Goal: Task Accomplishment & Management: Manage account settings

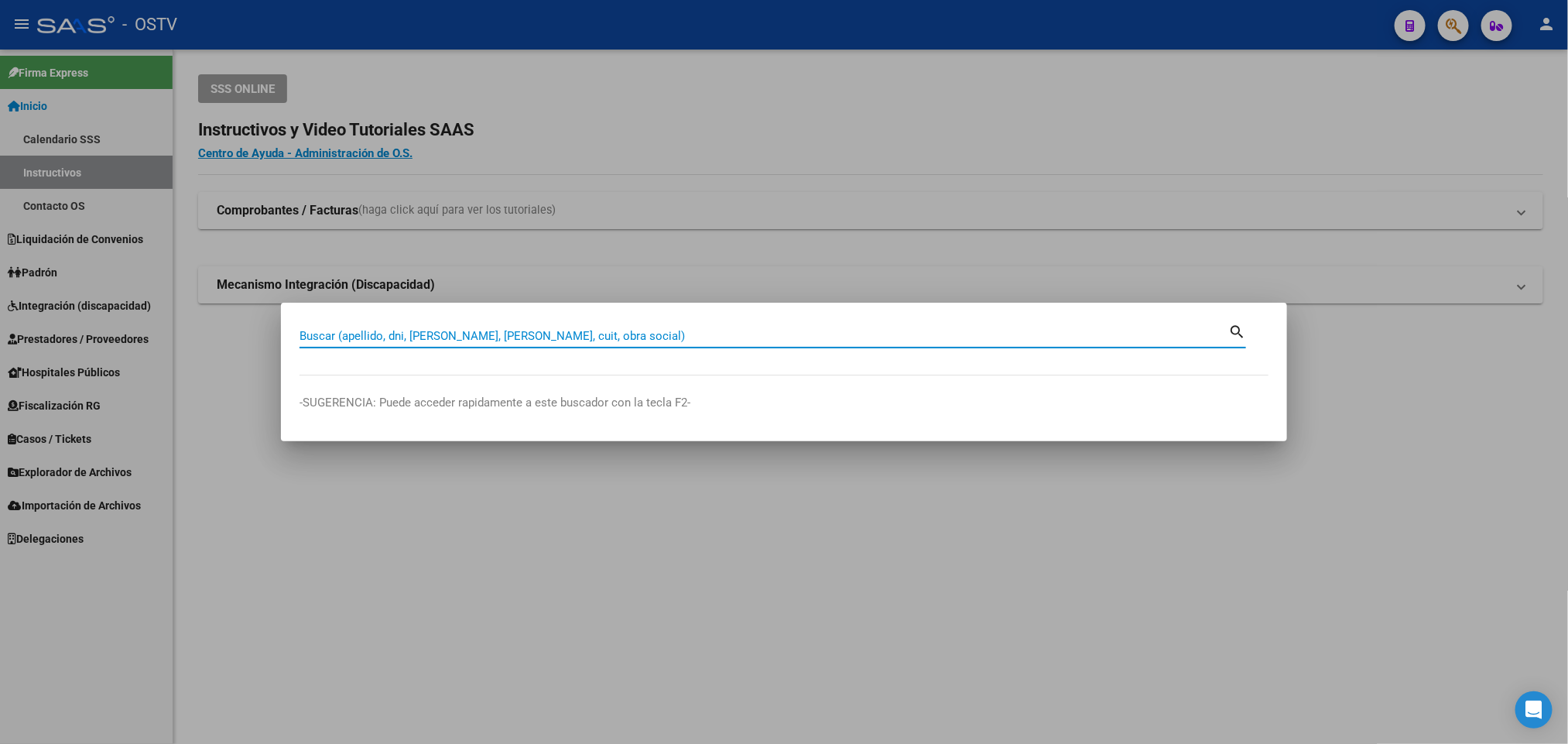
paste input "25220518"
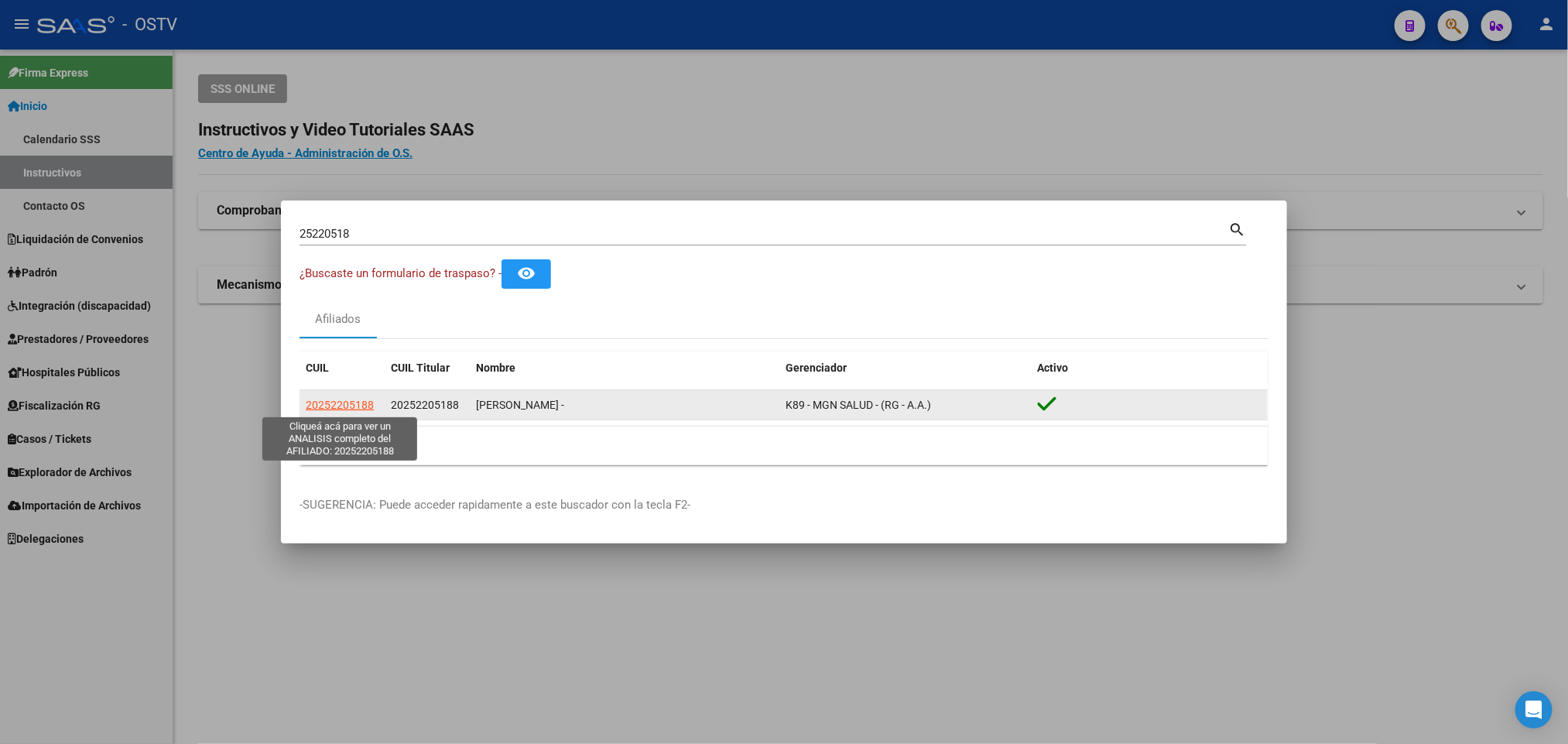
click at [363, 401] on span "20252205188" at bounding box center [340, 404] width 68 height 13
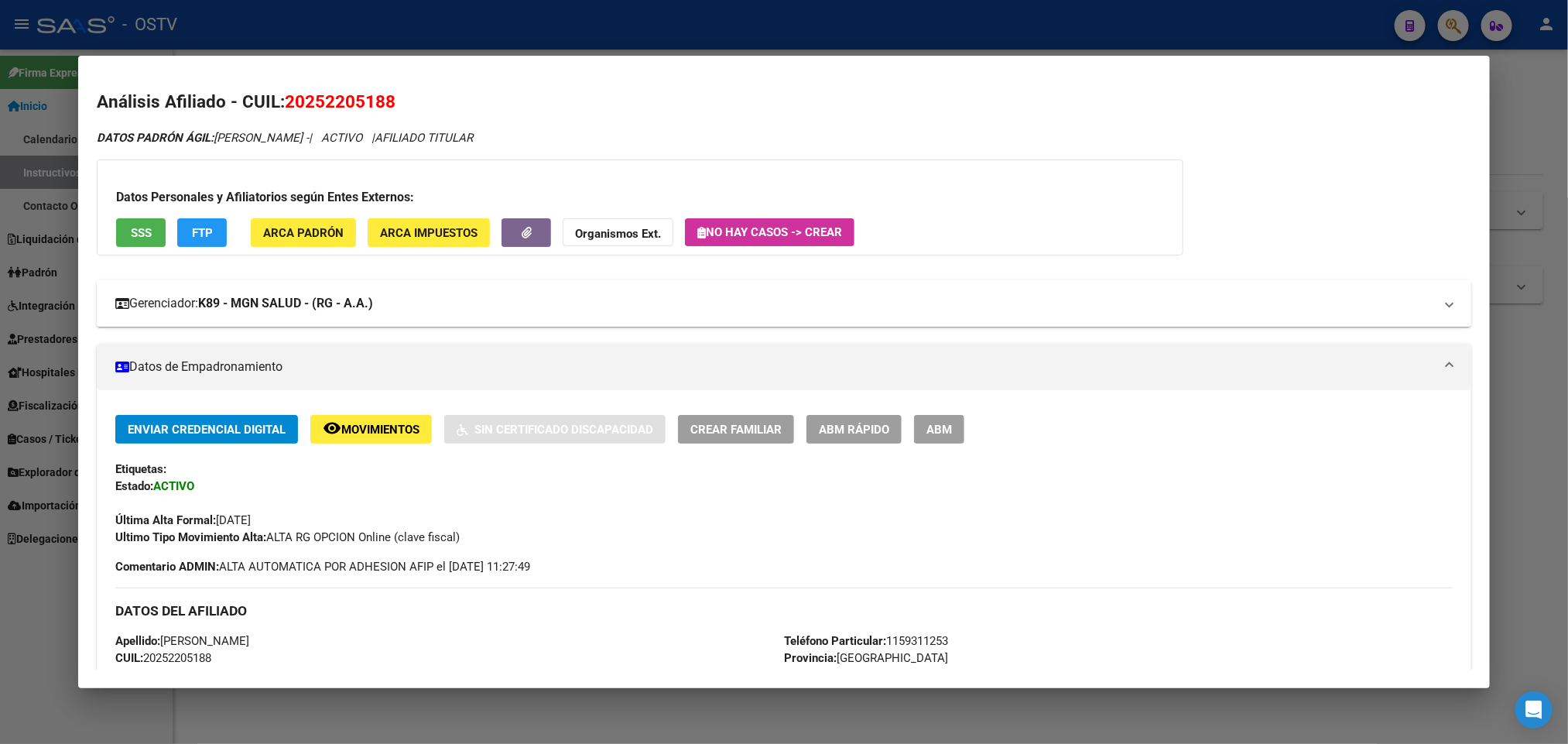
click at [298, 300] on strong "K89 - MGN SALUD - (RG - A.A.)" at bounding box center [286, 303] width 175 height 19
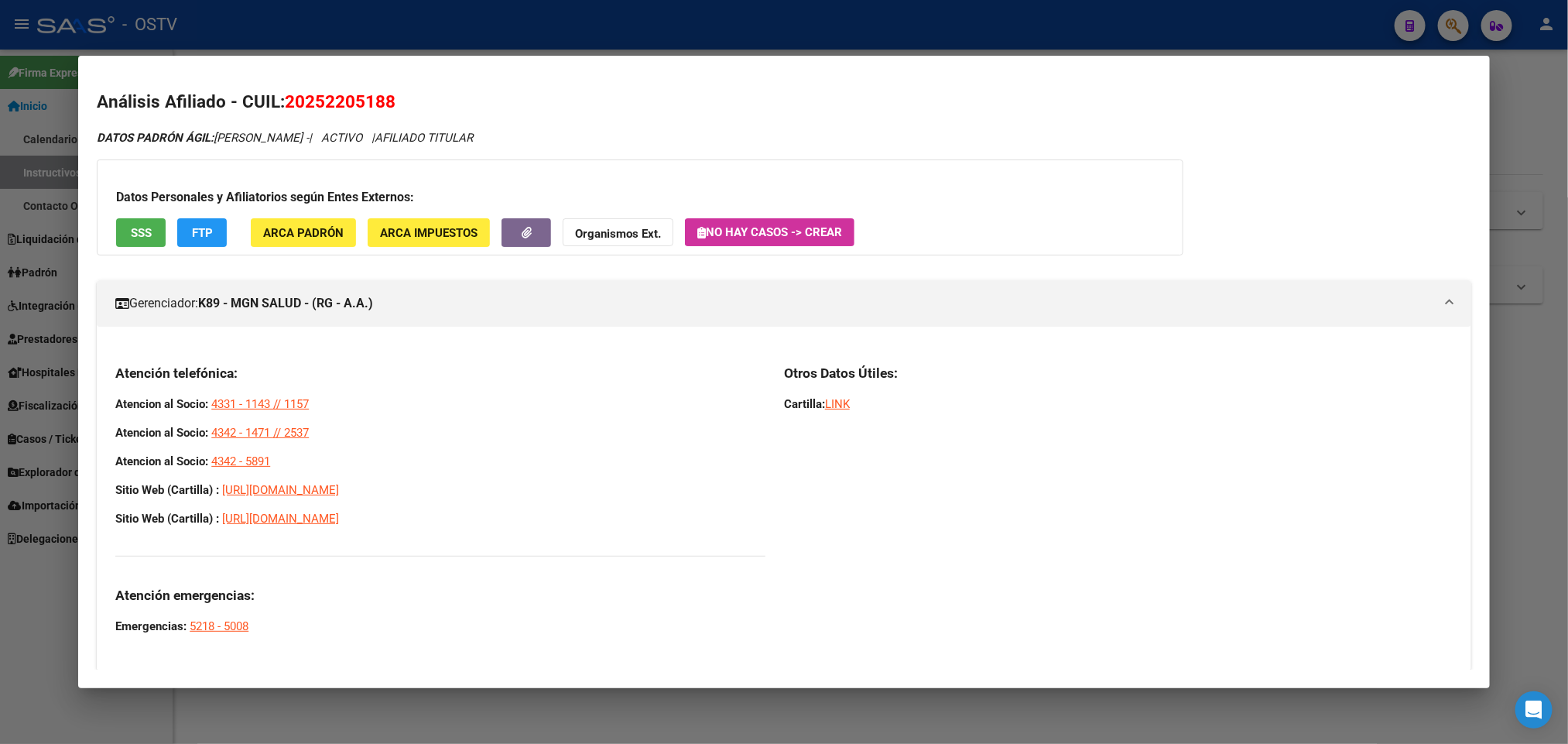
drag, startPoint x: 285, startPoint y: 462, endPoint x: 86, endPoint y: 404, distance: 207.3
click at [84, 404] on mat-dialog-content "Análisis Afiliado - CUIL: 20252205188 DATOS PADRÓN ÁGIL: [PERSON_NAME] - | ACTI…" at bounding box center [784, 372] width 1411 height 596
copy div "Atencion al Socio: 4331 - 1143 // 1157 Atencion al Socio: 4342 - 1471 // 2537 A…"
click at [1513, 160] on div at bounding box center [784, 372] width 1568 height 744
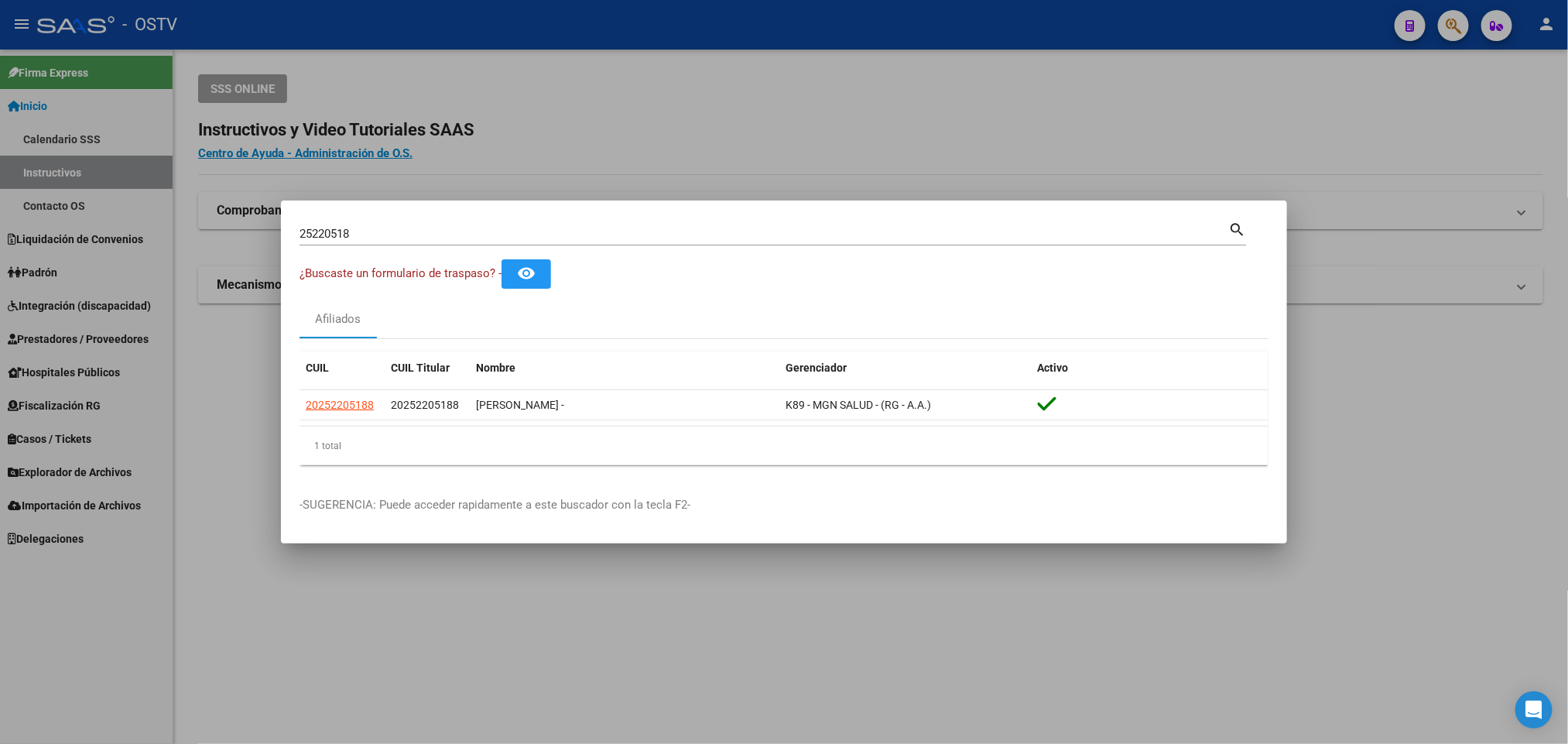
drag, startPoint x: 365, startPoint y: 223, endPoint x: 0, endPoint y: 299, distance: 372.8
click at [0, 299] on div "25220518 Buscar (apellido, dni, cuil, nro traspaso, cuit, obra social) search ¿…" at bounding box center [784, 372] width 1568 height 744
click at [384, 226] on div "25220518 Buscar (apellido, dni, [PERSON_NAME], [PERSON_NAME], cuit, obra social)" at bounding box center [763, 234] width 929 height 24
click at [377, 233] on input "25220518" at bounding box center [763, 234] width 929 height 14
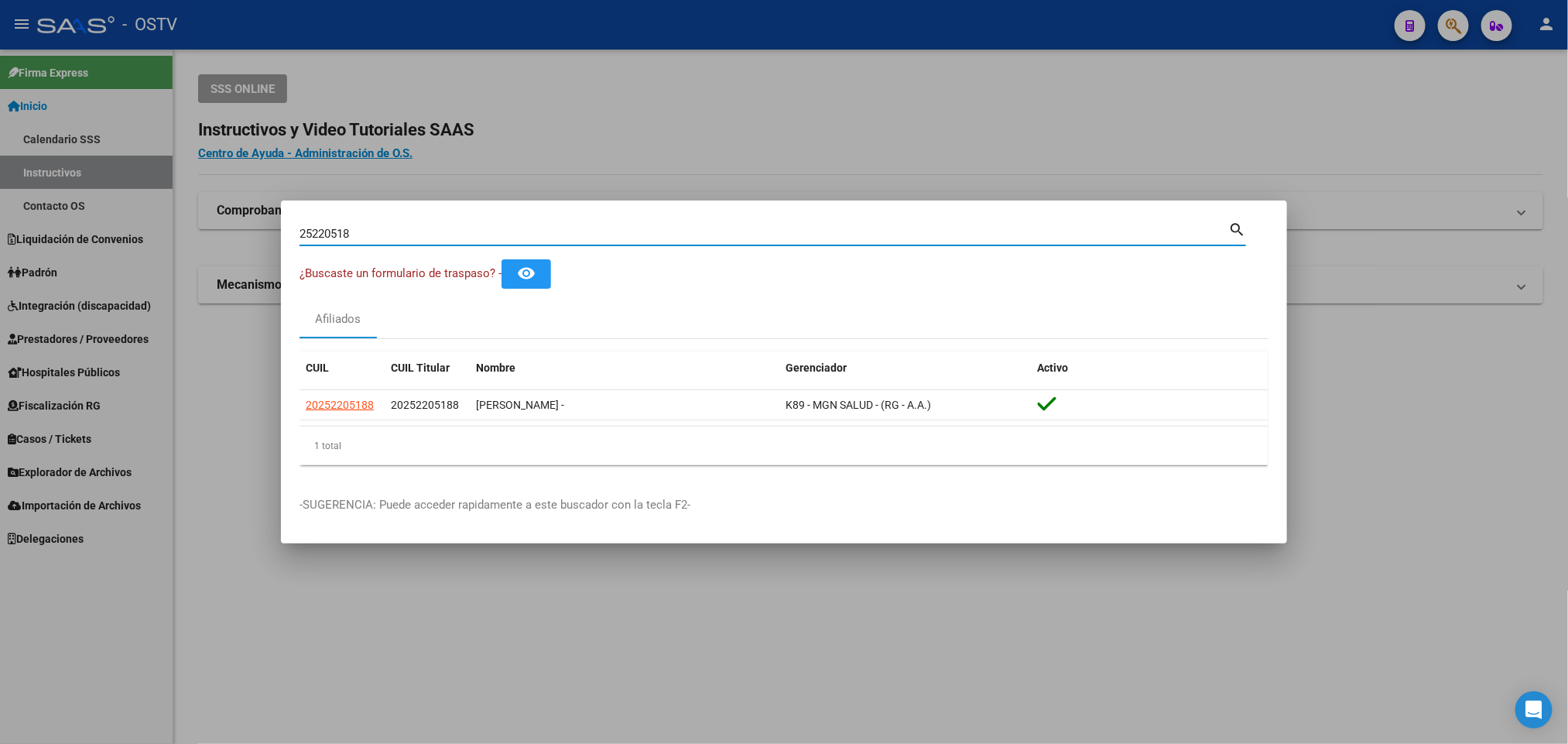
paste input "041405"
type input "25041405"
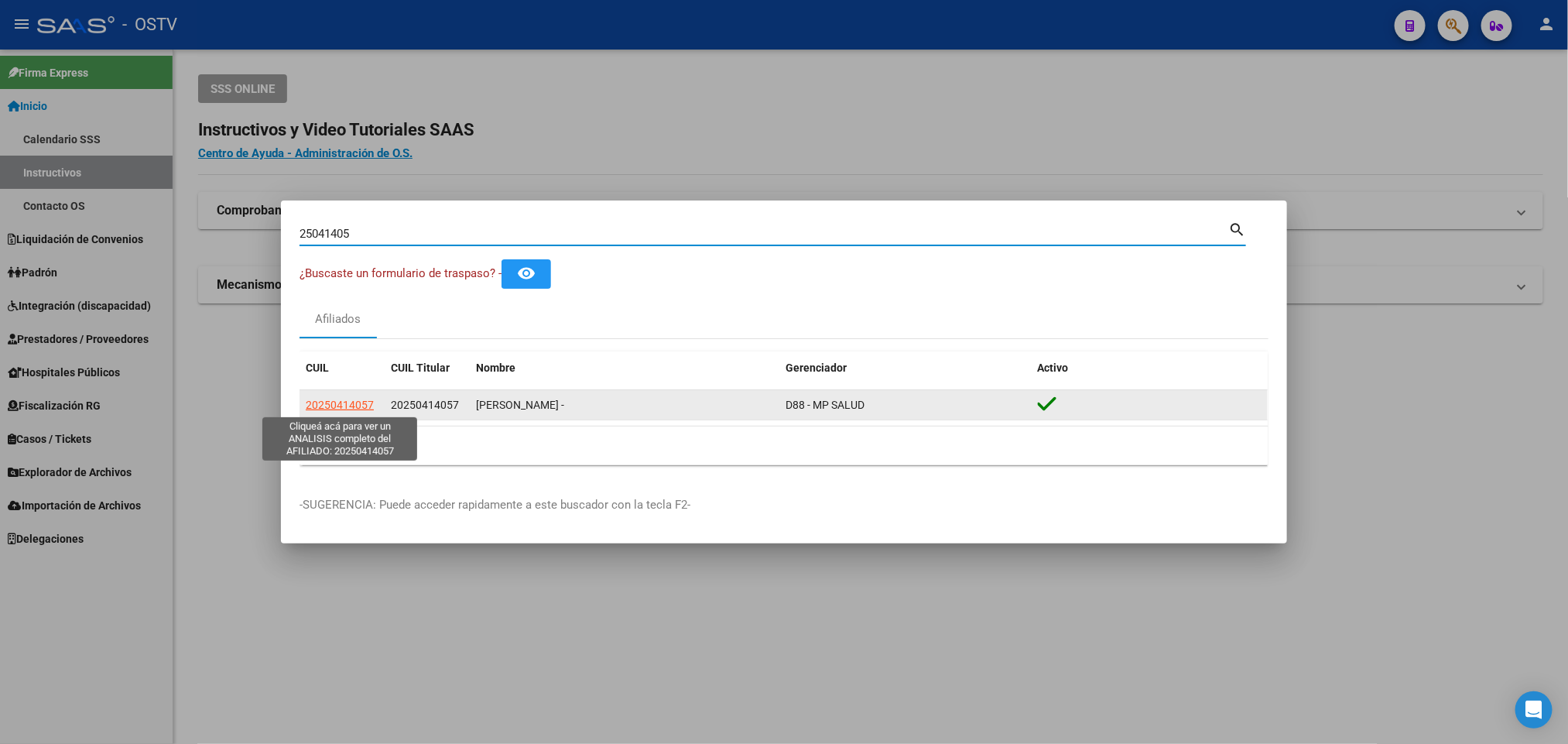
click at [351, 402] on span "20250414057" at bounding box center [340, 404] width 68 height 13
type textarea "20250414057"
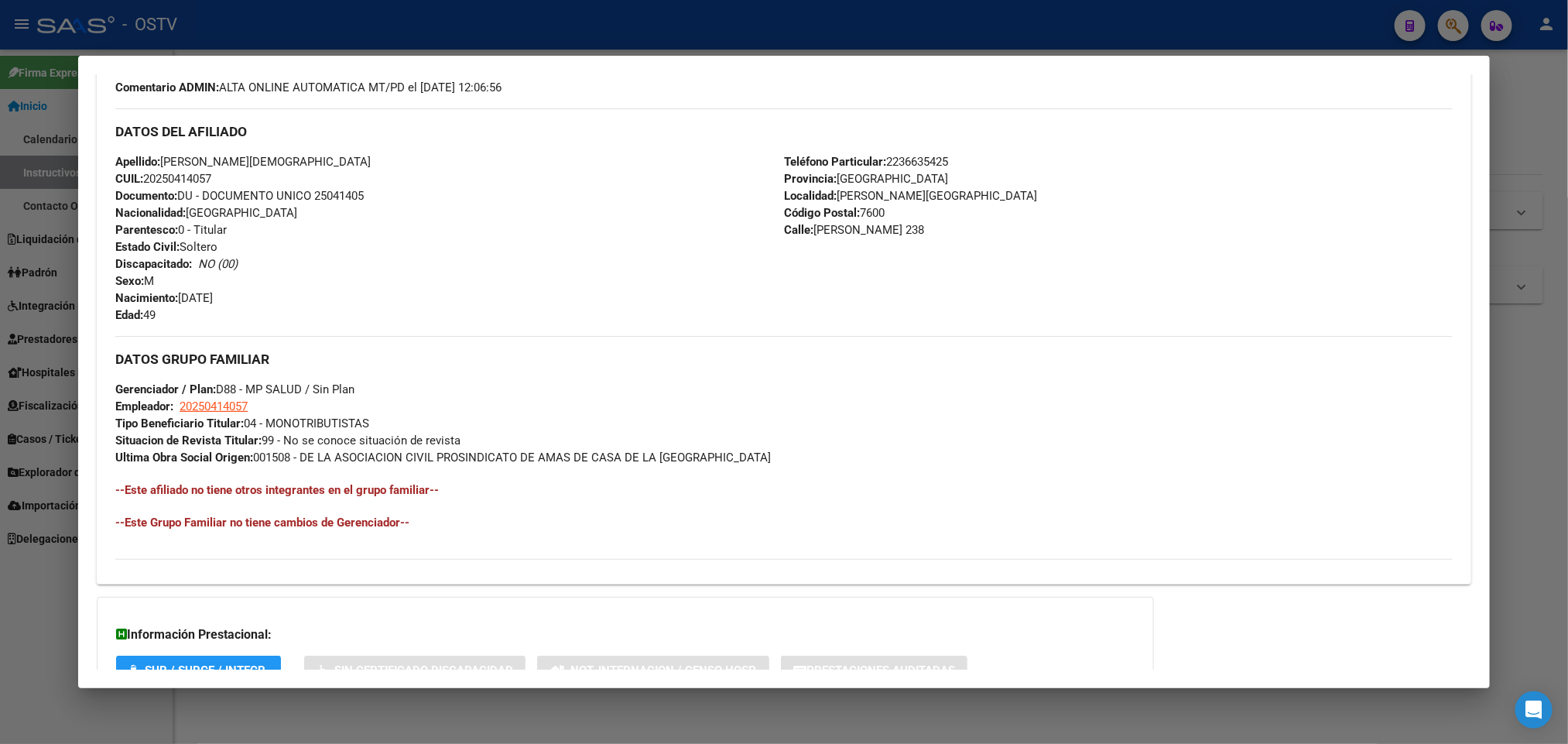
scroll to position [600, 0]
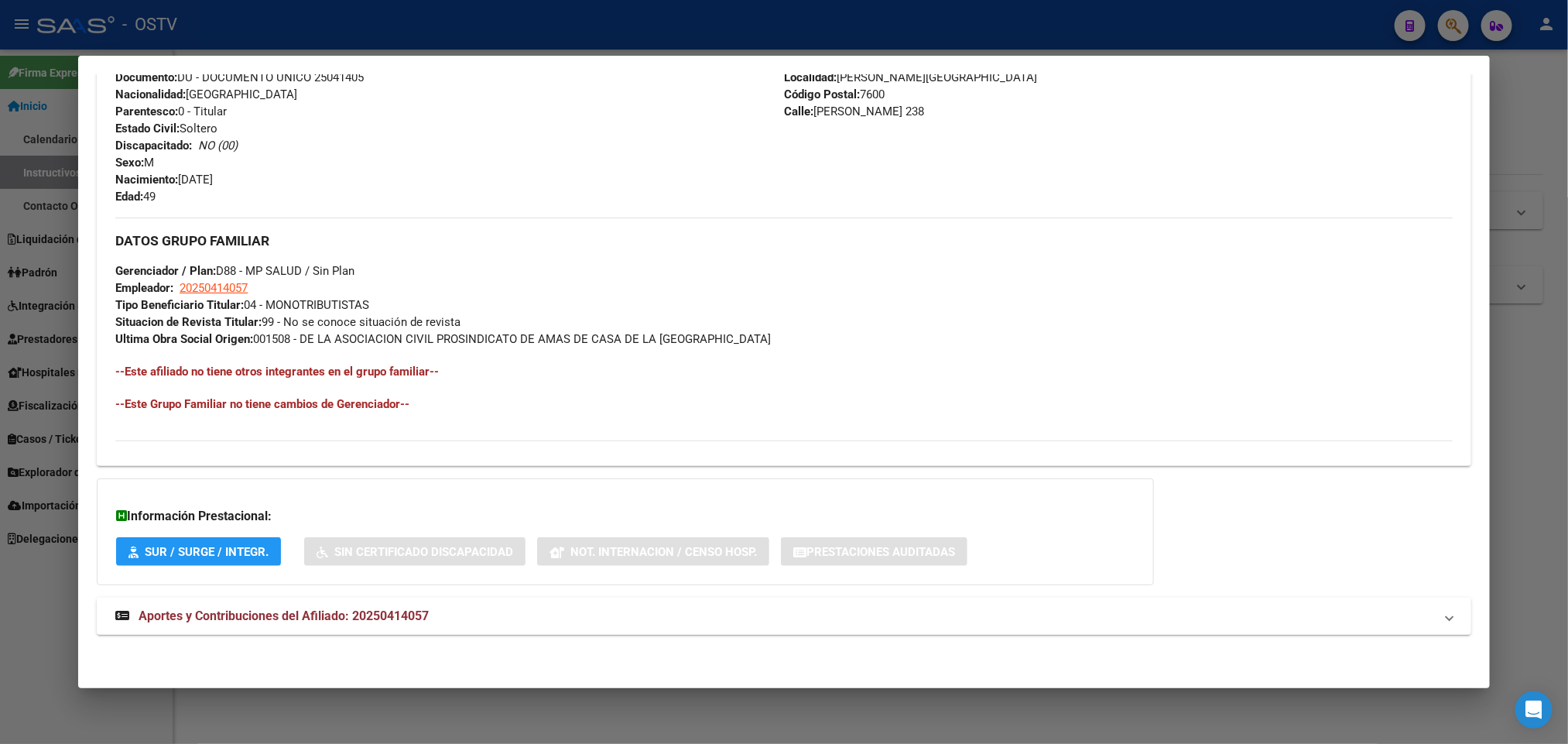
click at [464, 632] on mat-expansion-panel-header "Aportes y Contribuciones del Afiliado: 20250414057" at bounding box center [784, 616] width 1374 height 37
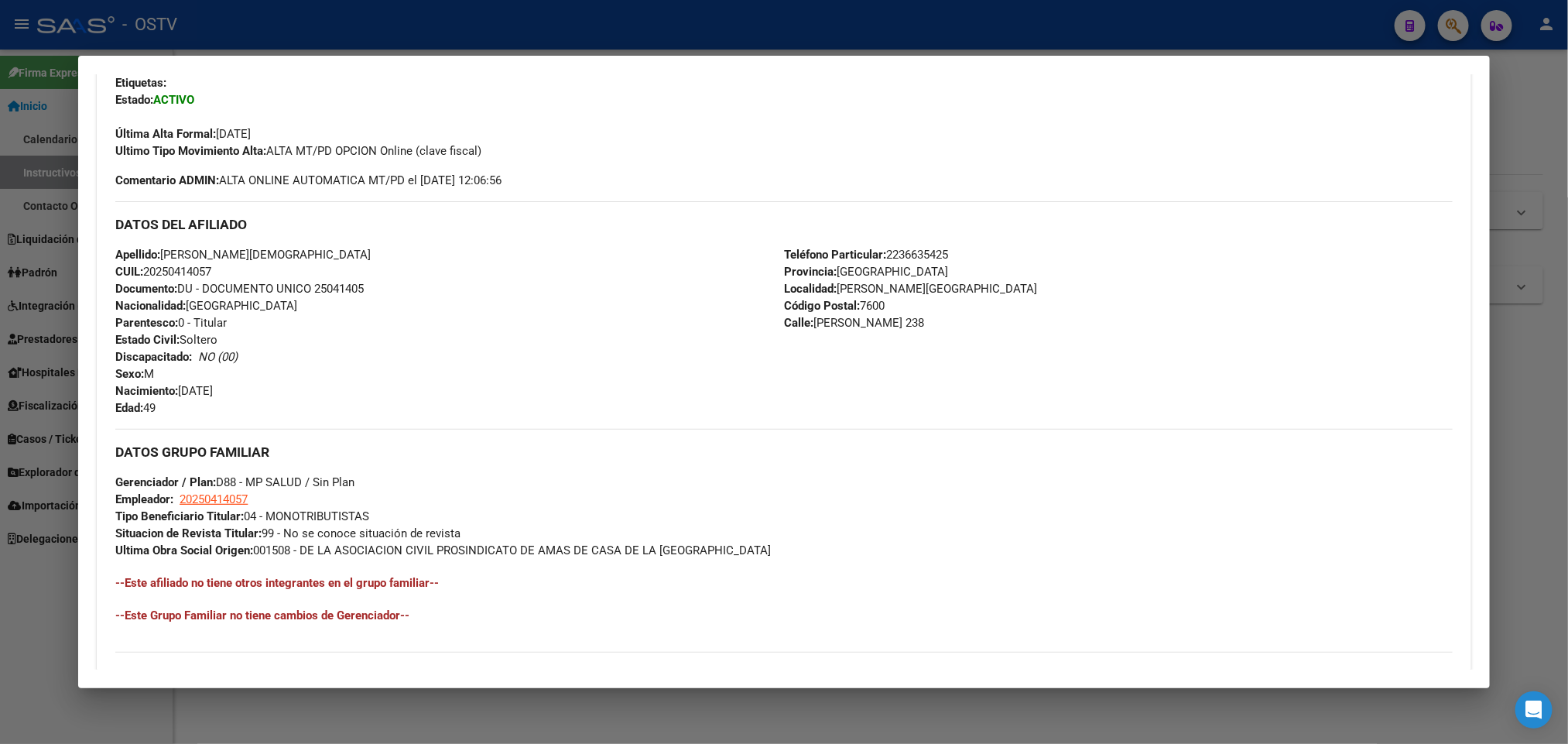
scroll to position [0, 0]
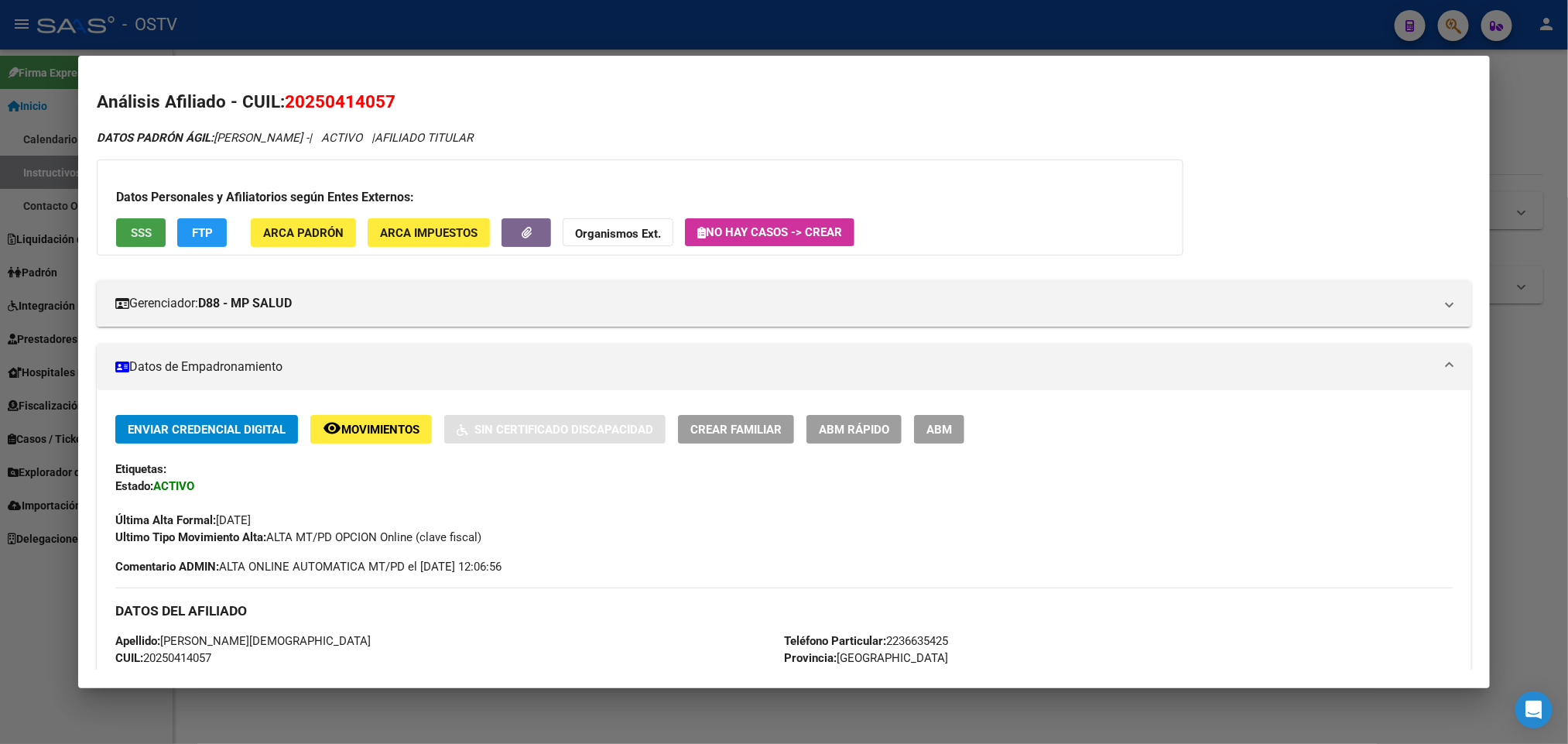
click at [131, 226] on span "SSS" at bounding box center [140, 233] width 21 height 14
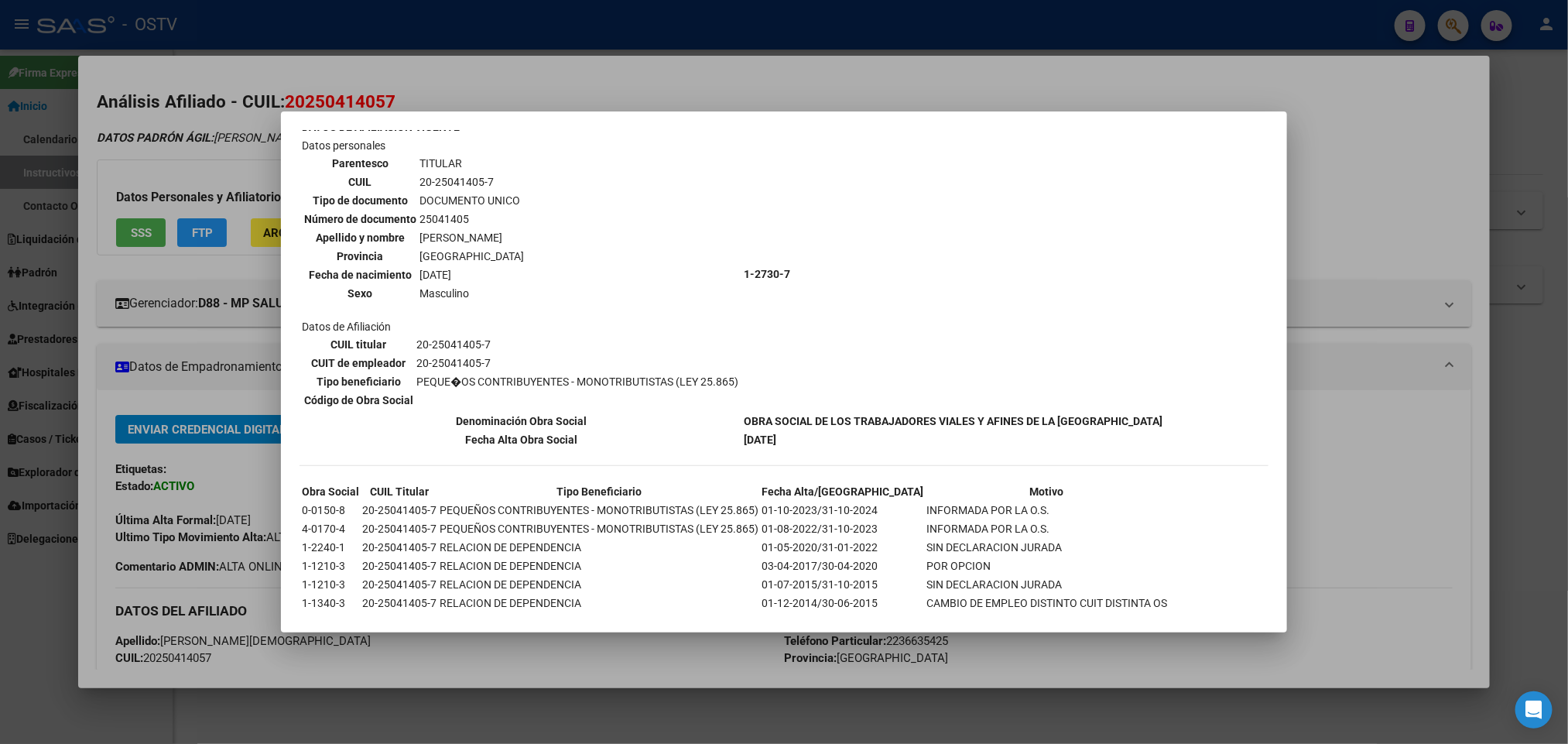
scroll to position [110, 0]
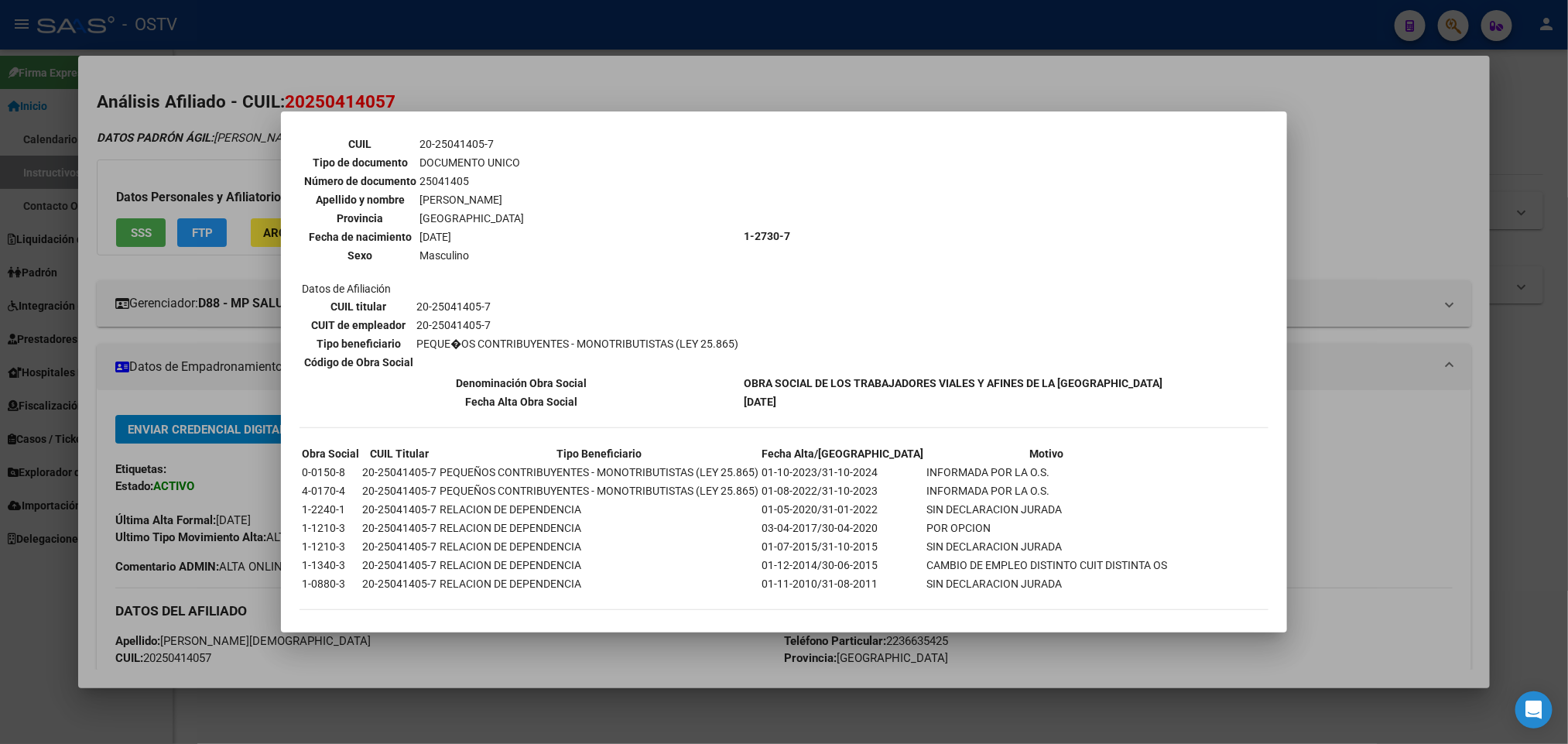
click at [1380, 439] on div at bounding box center [784, 372] width 1568 height 744
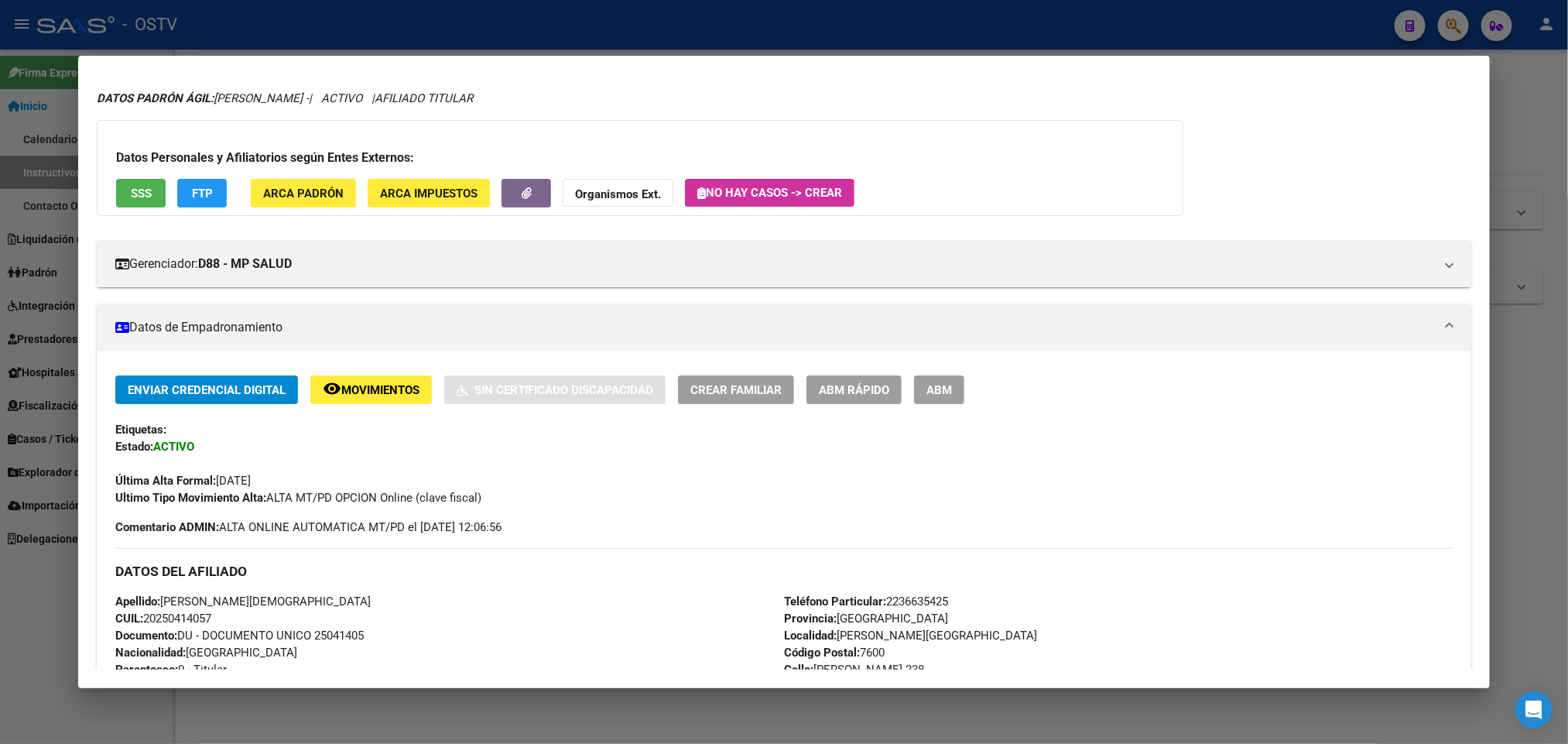
scroll to position [38, 0]
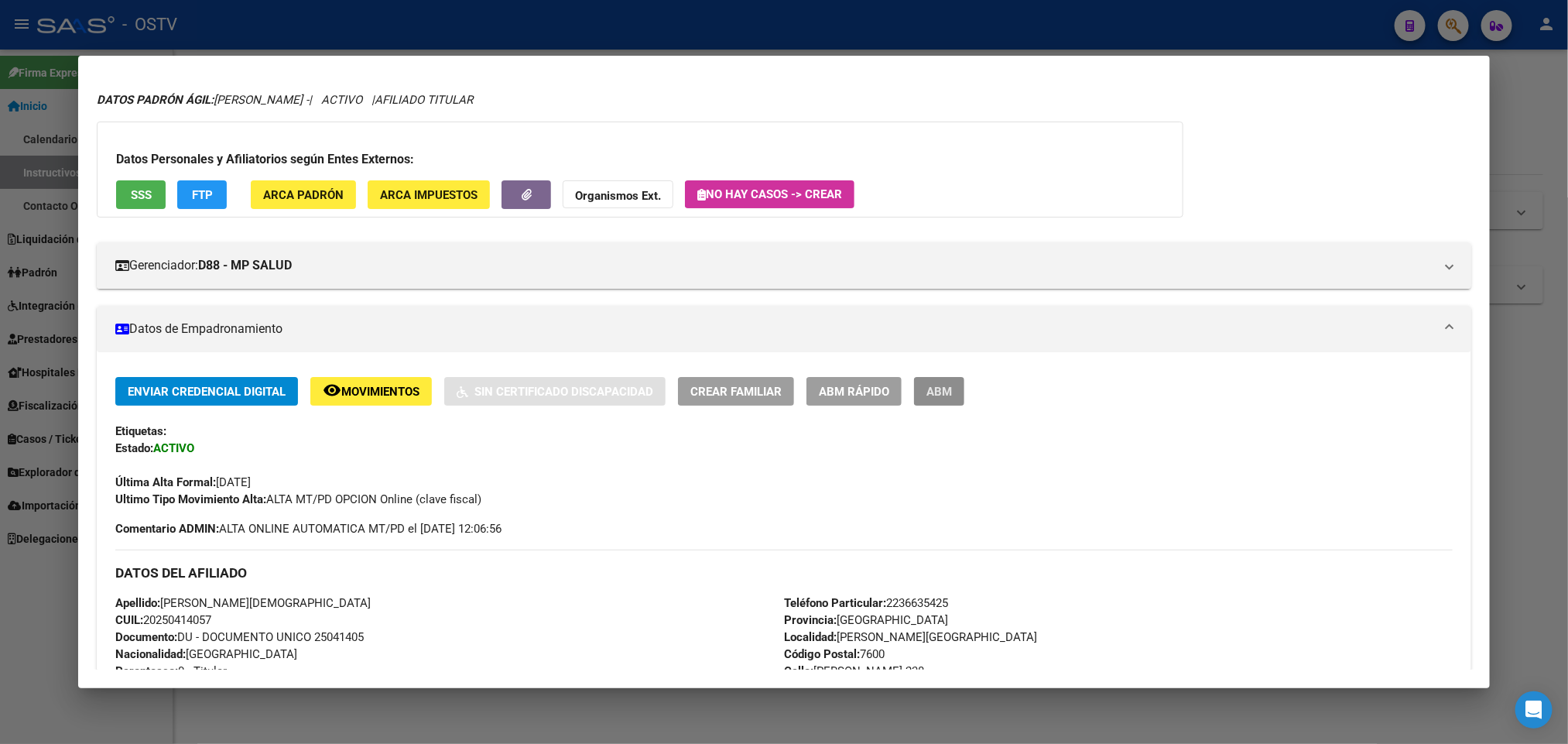
click at [948, 396] on button "ABM" at bounding box center [939, 391] width 50 height 28
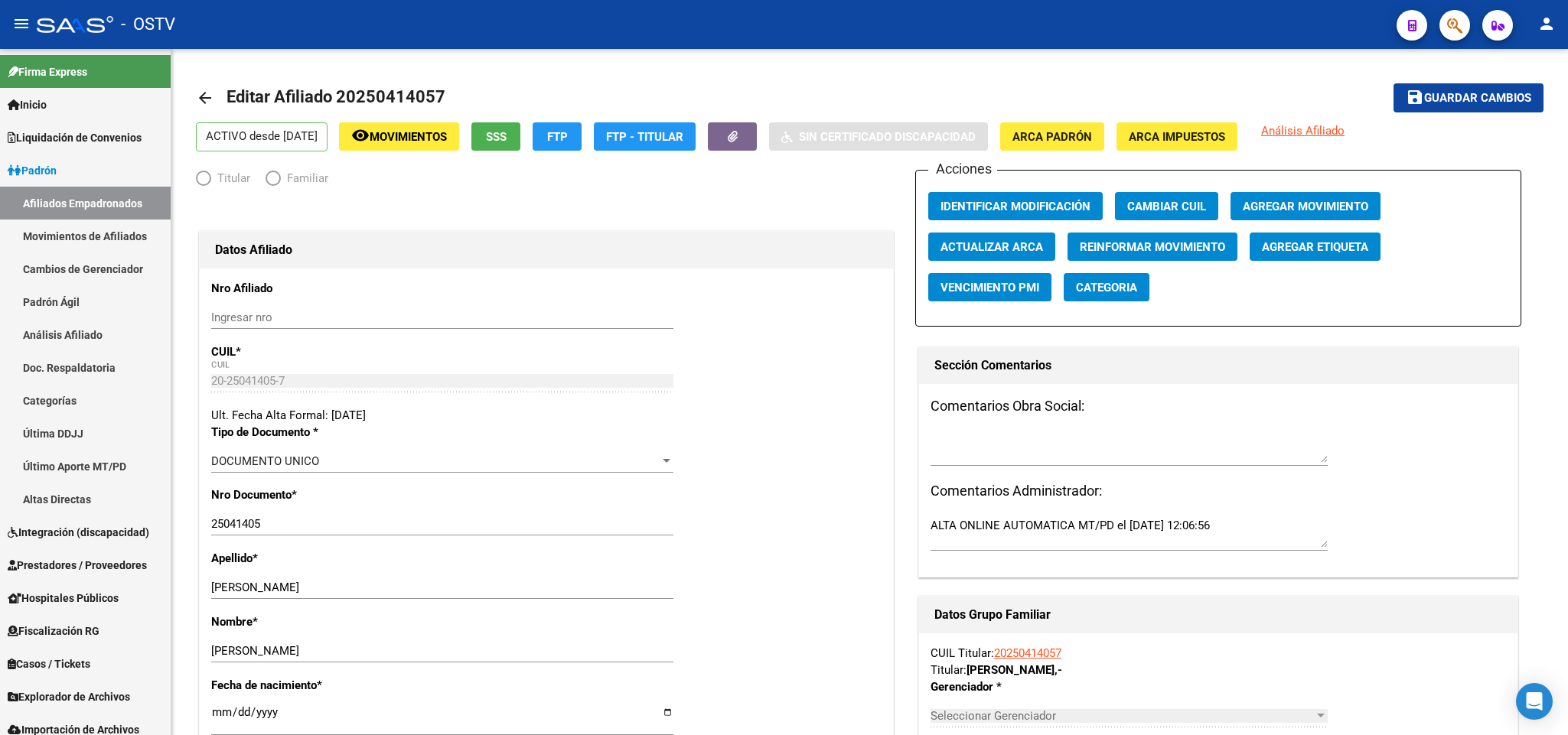
radio input "true"
type input "20-25041405-7"
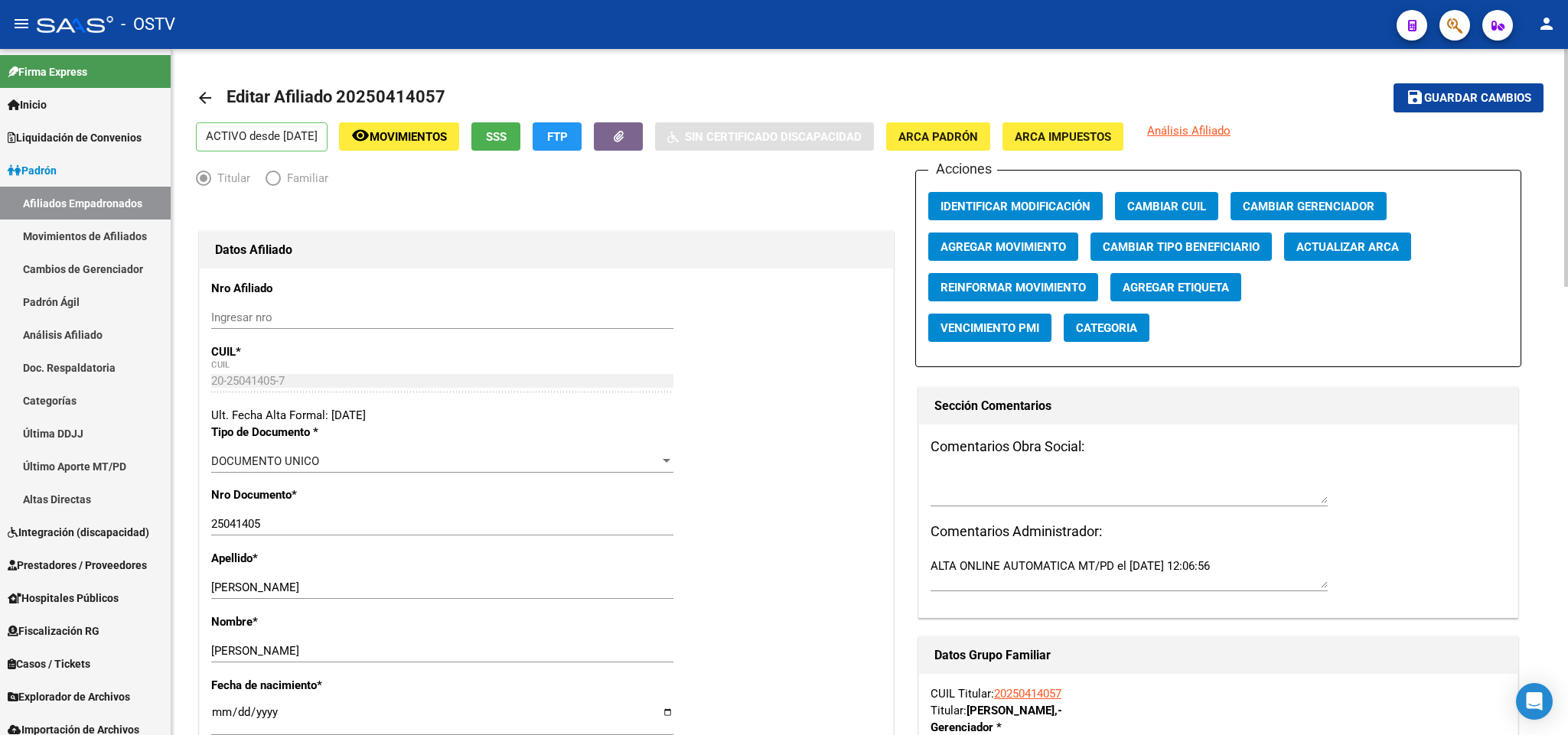
click at [205, 100] on mat-icon "arrow_back" at bounding box center [205, 98] width 18 height 18
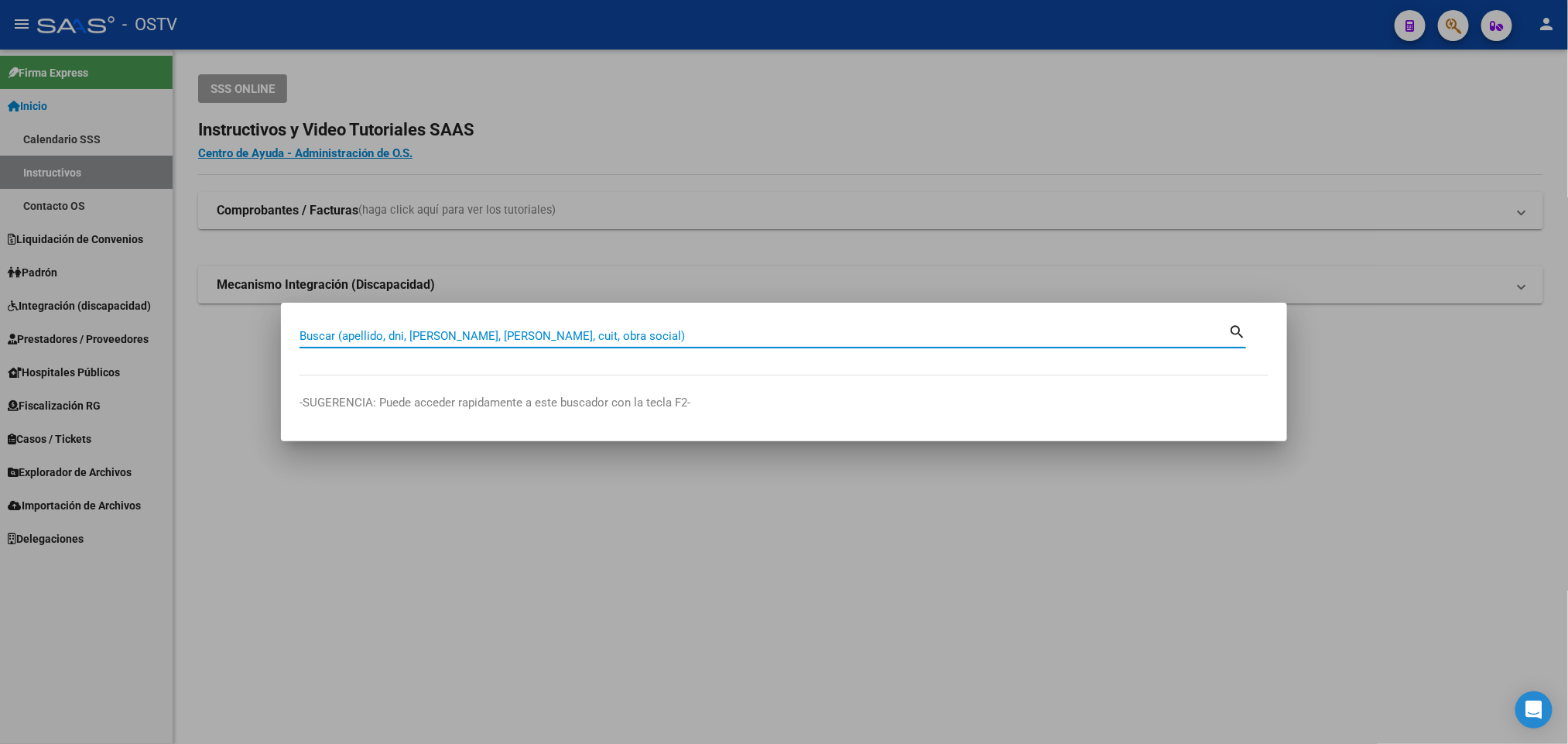
paste input "26195634"
type input "26195634"
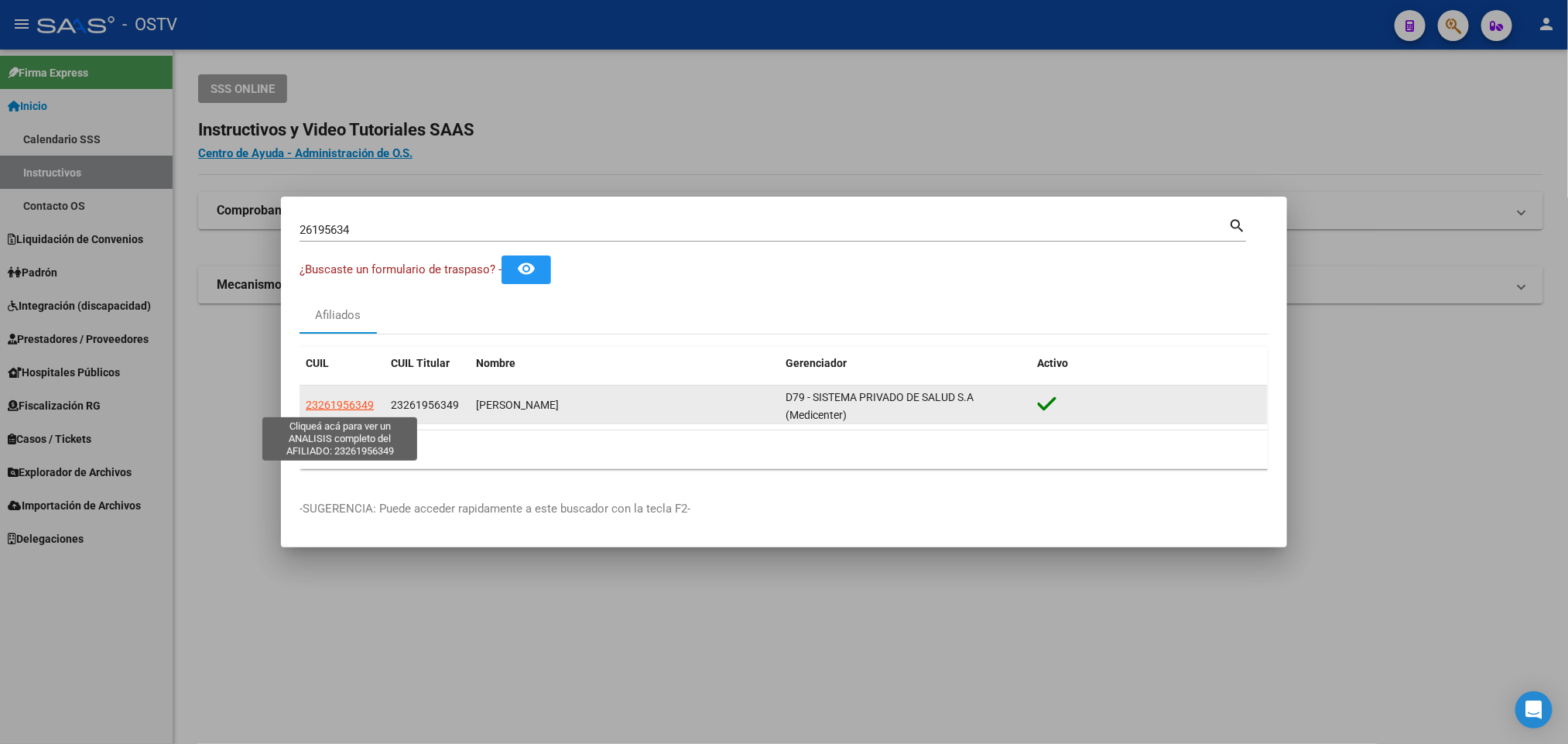
click at [346, 407] on span "23261956349" at bounding box center [340, 404] width 68 height 13
type textarea "23261956349"
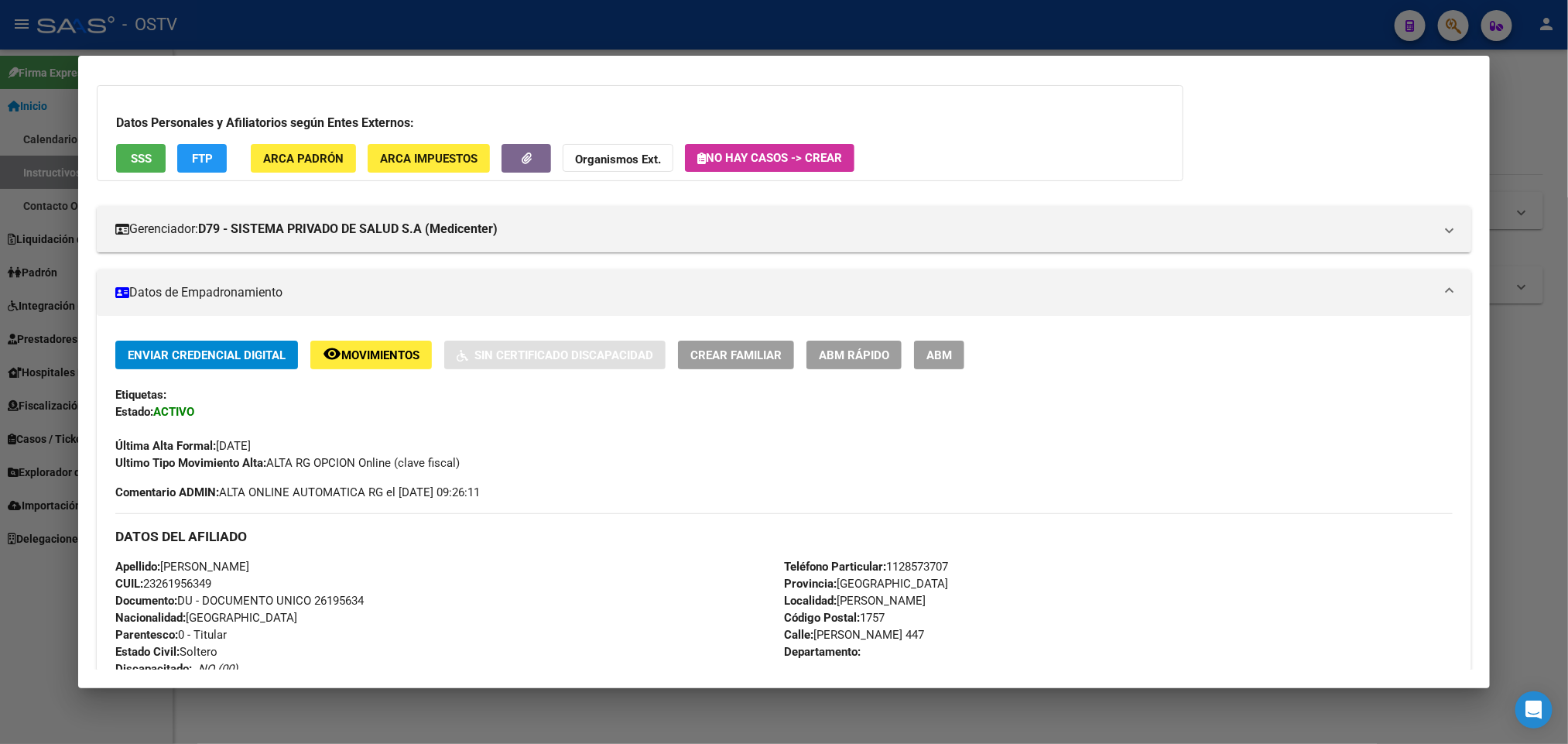
scroll to position [35, 0]
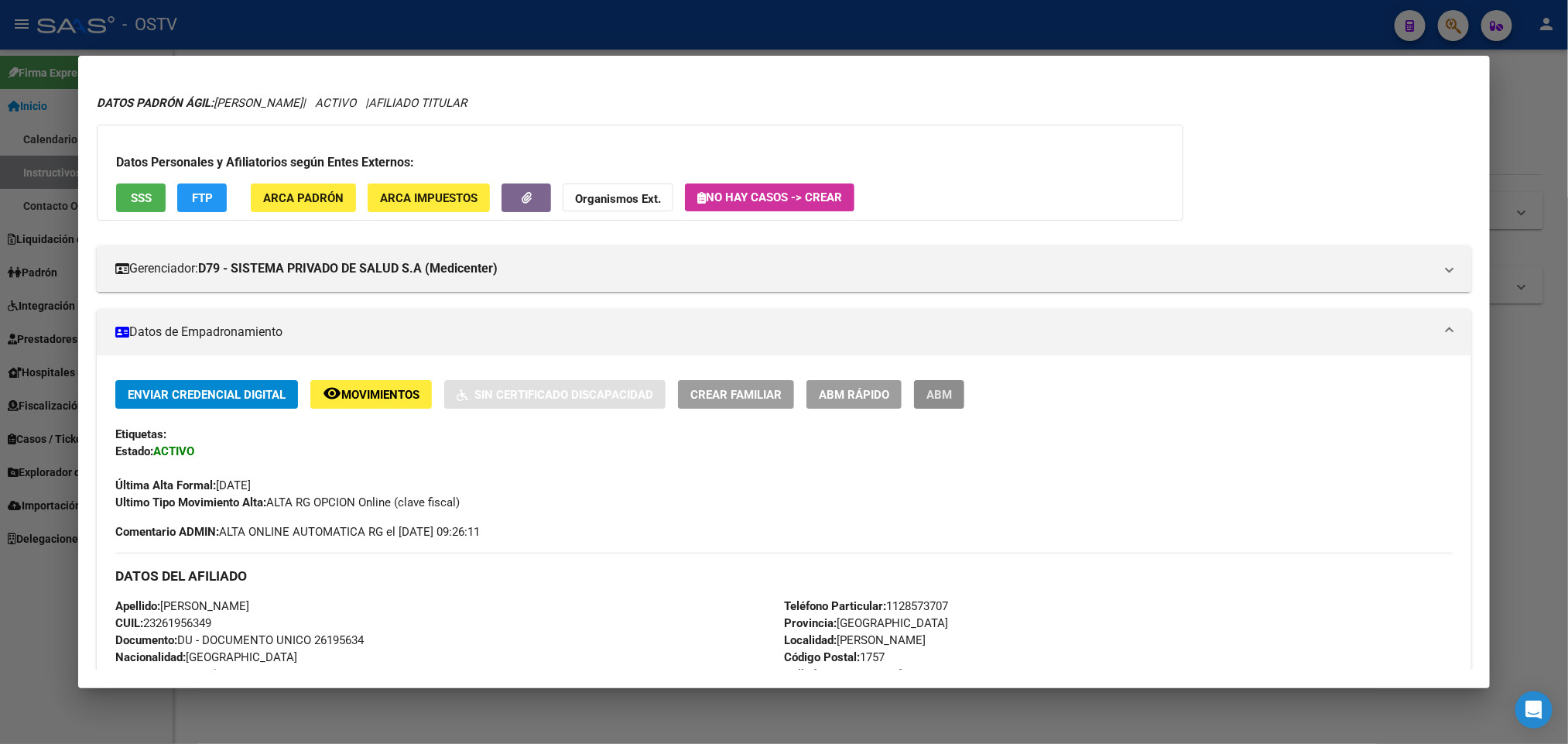
click at [934, 396] on span "ABM" at bounding box center [939, 395] width 26 height 14
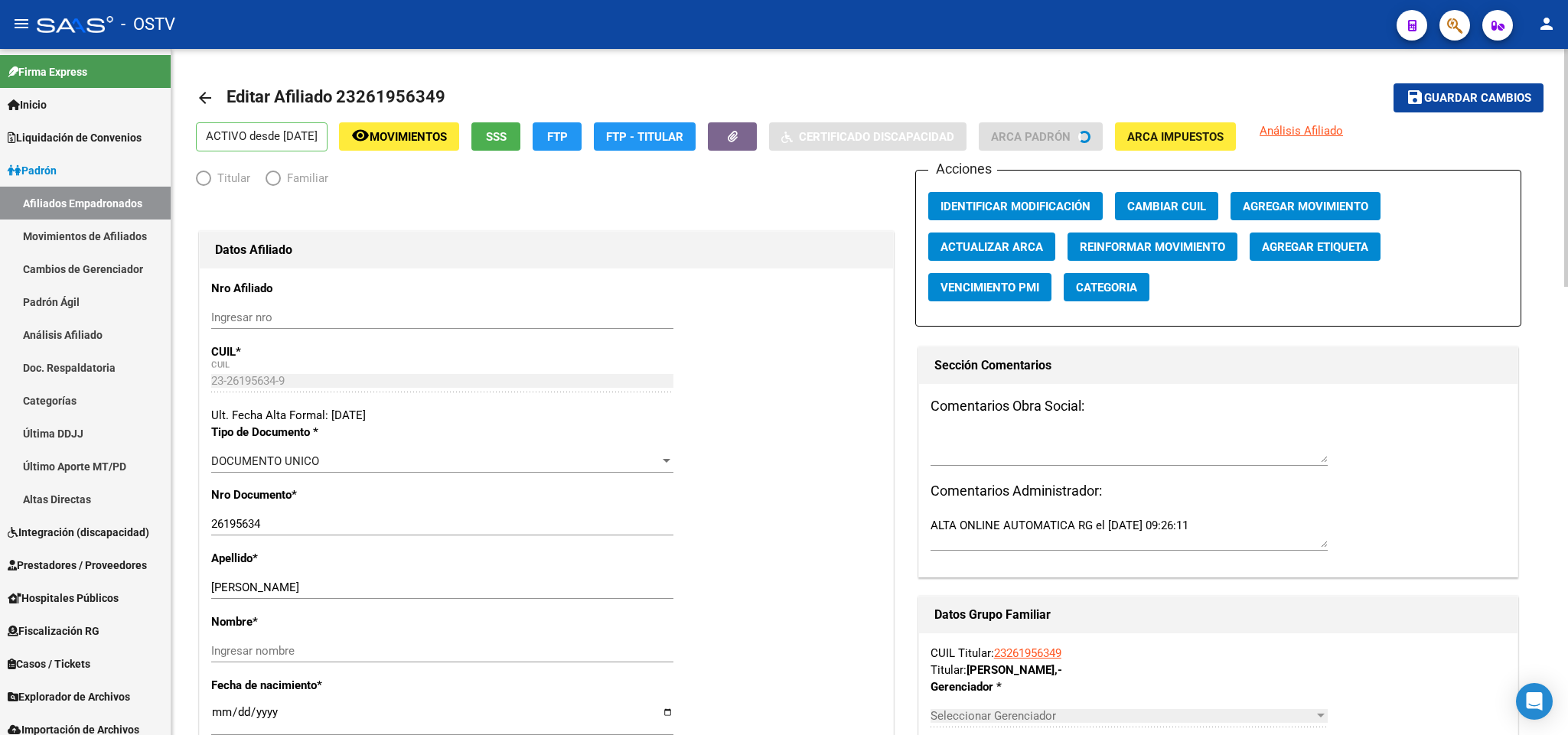
radio input "true"
type input "30-71011435-4"
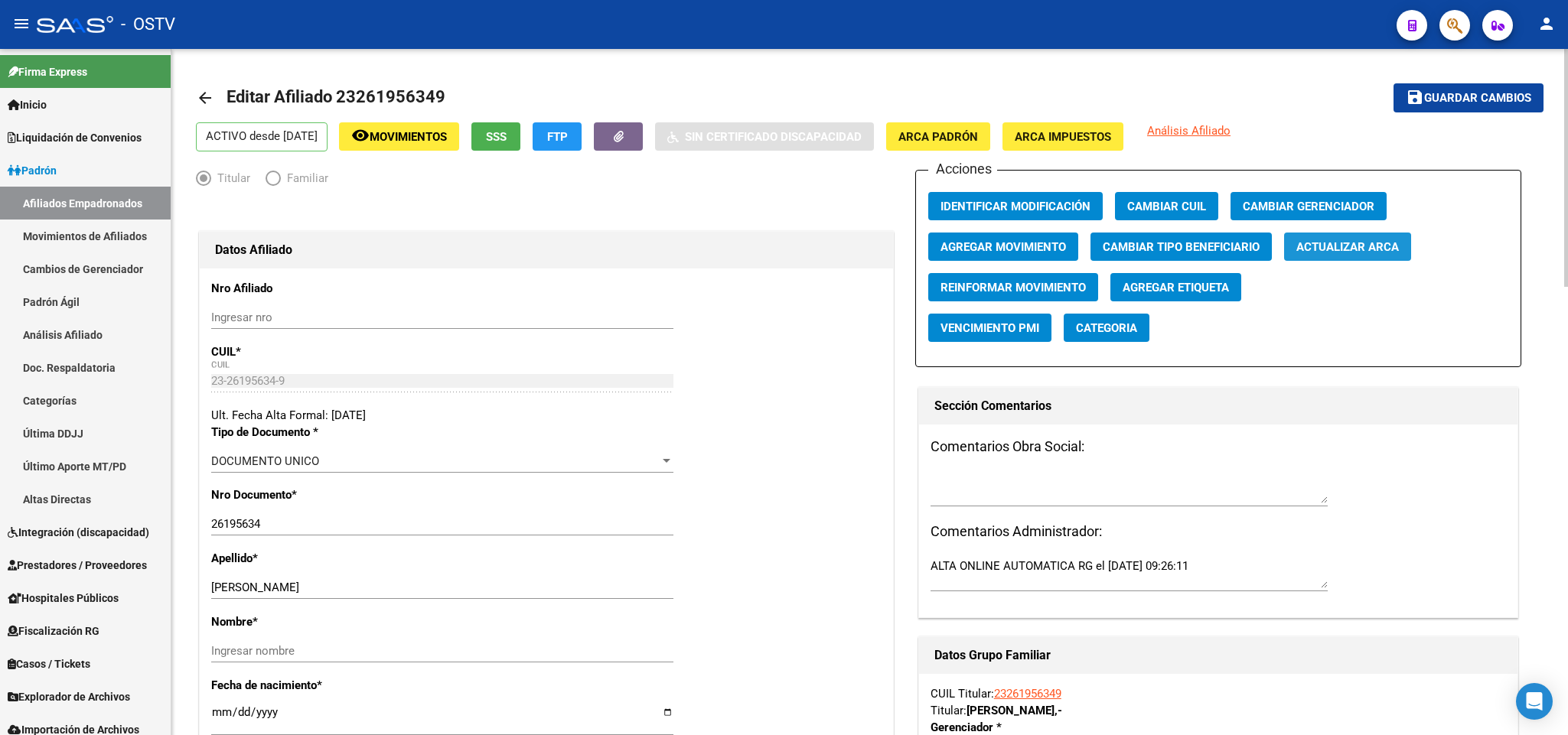
click at [1336, 252] on span "Actualizar ARCA" at bounding box center [1348, 247] width 103 height 14
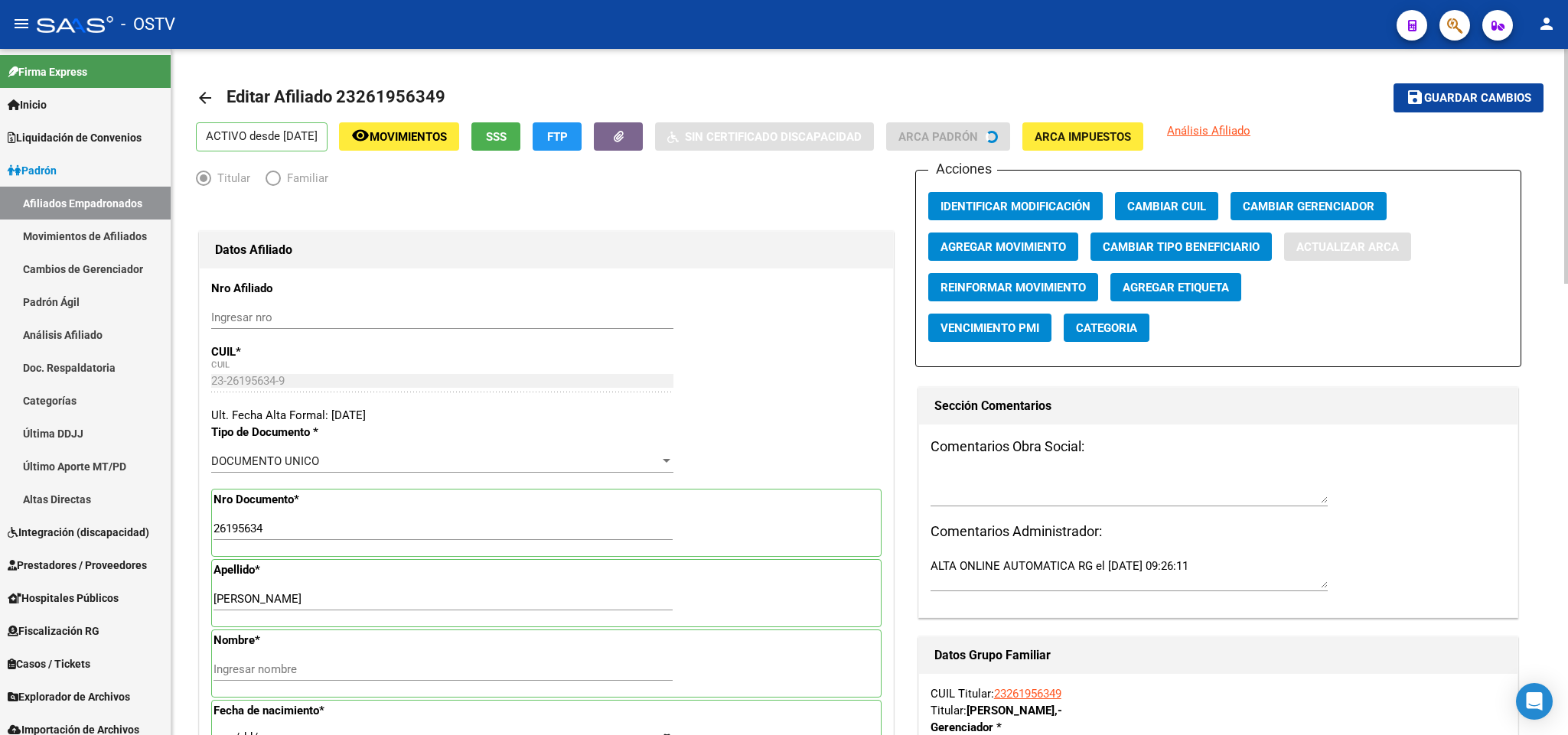
type input "[PERSON_NAME]"
type input "[DATE]"
type input "[PERSON_NAME]"
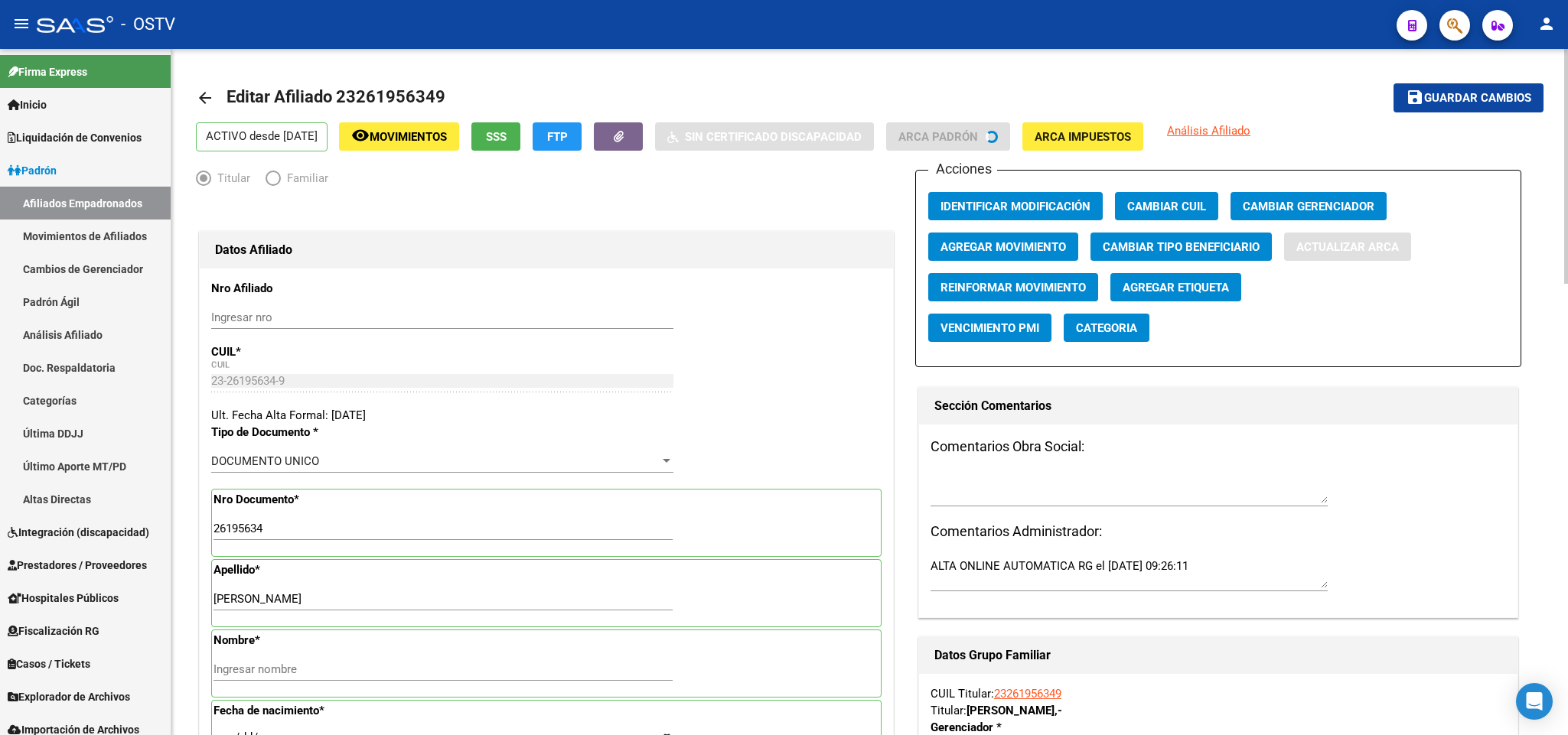
type input "3878"
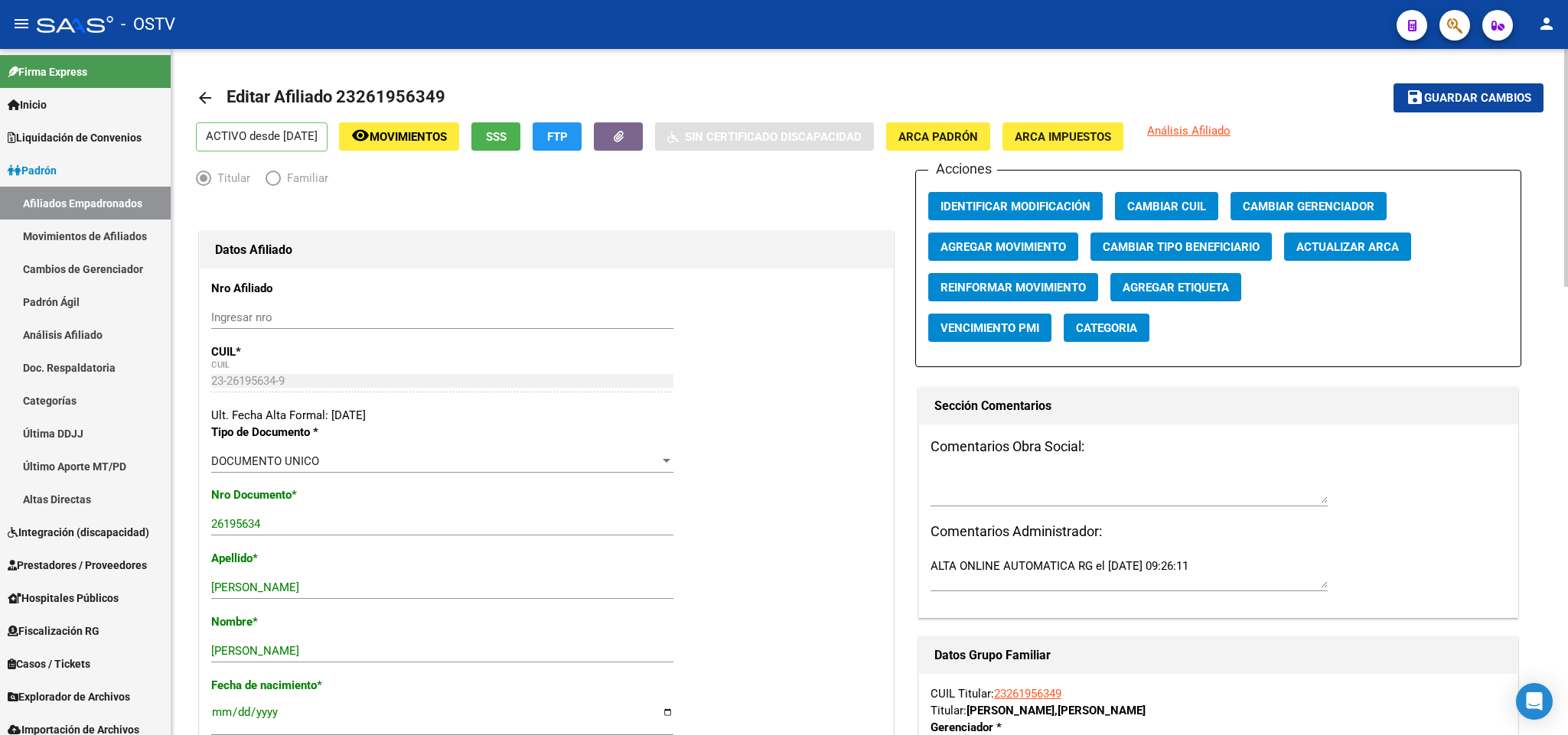
click at [1426, 96] on span "Guardar cambios" at bounding box center [1477, 99] width 107 height 14
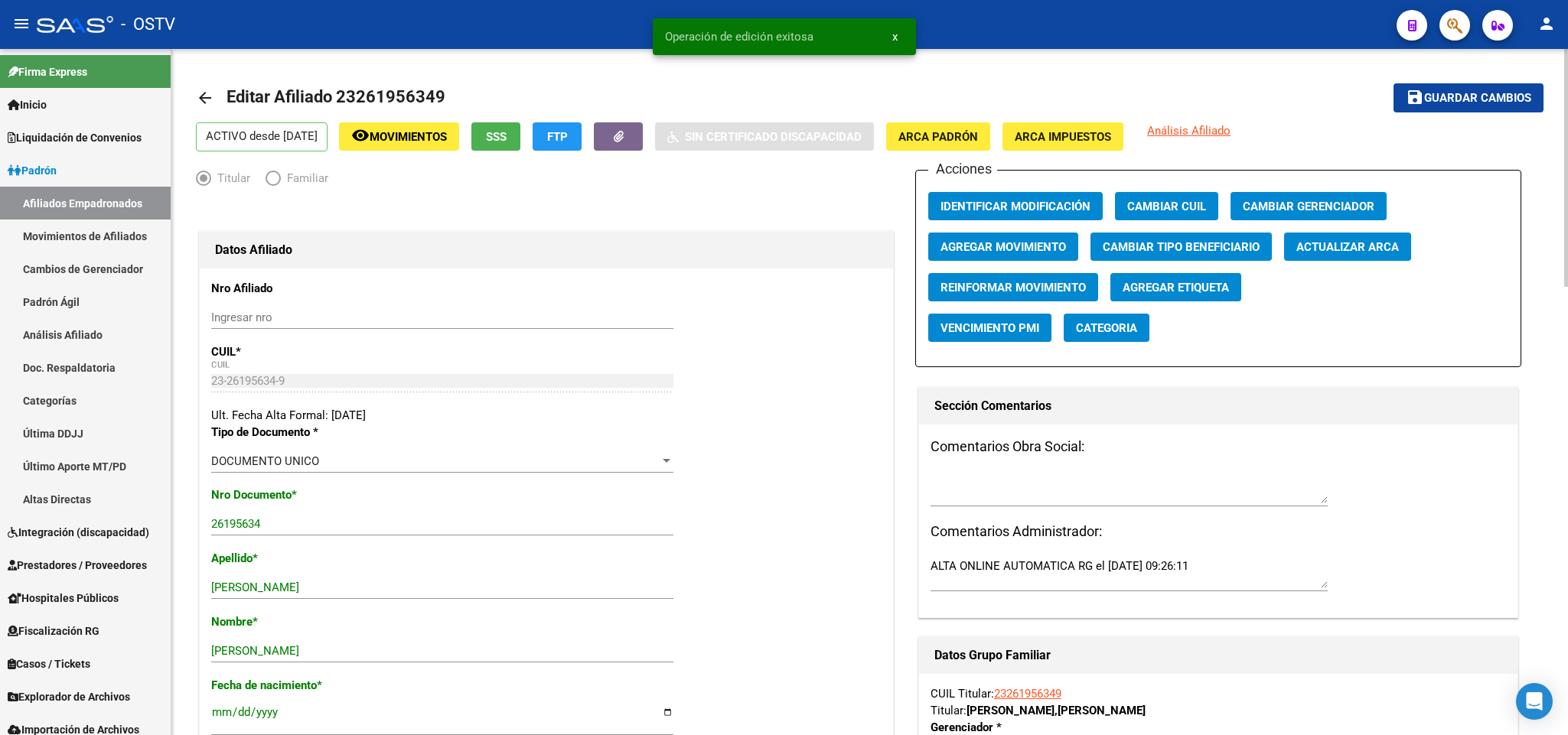
click at [207, 102] on mat-icon "arrow_back" at bounding box center [205, 98] width 18 height 18
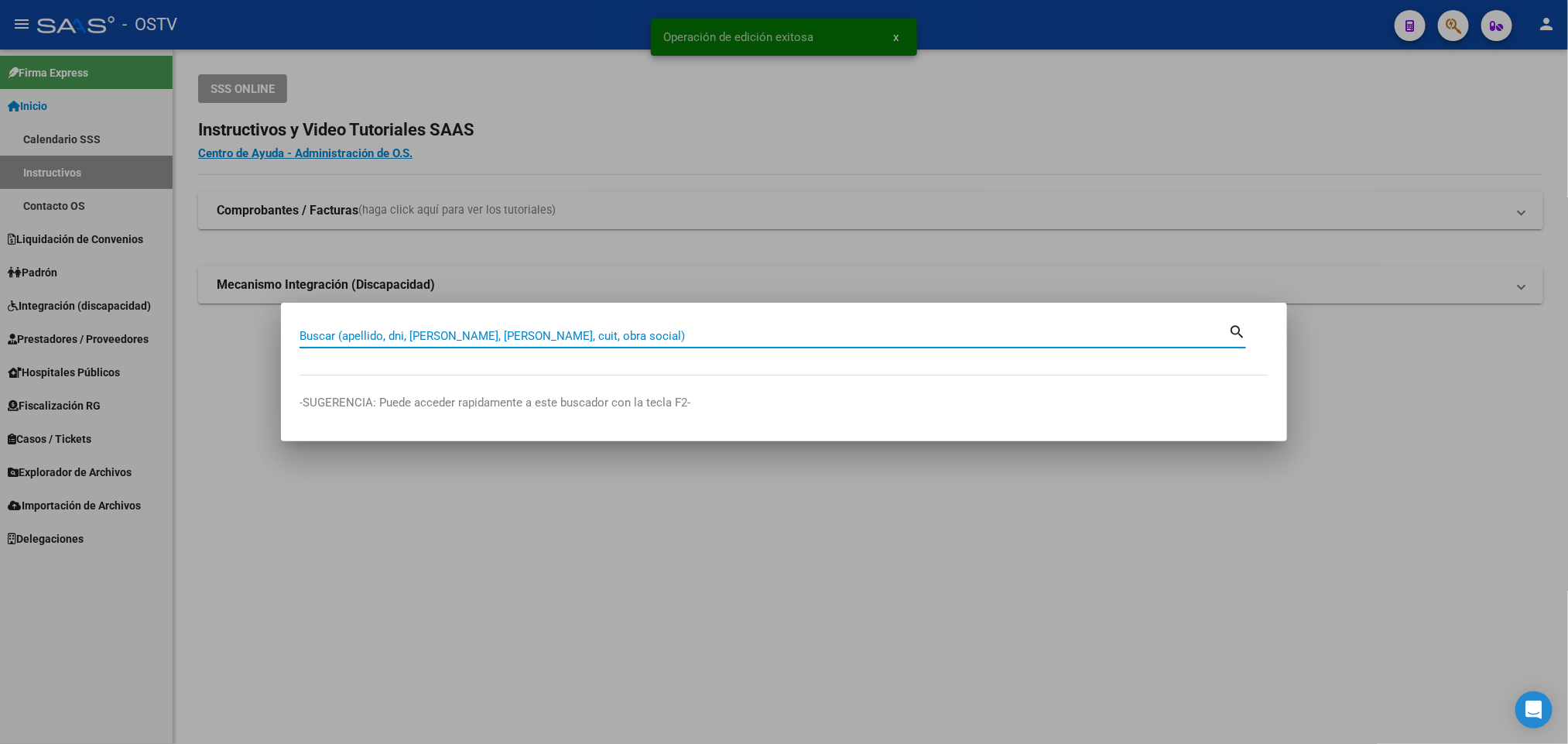
paste input "23261956349"
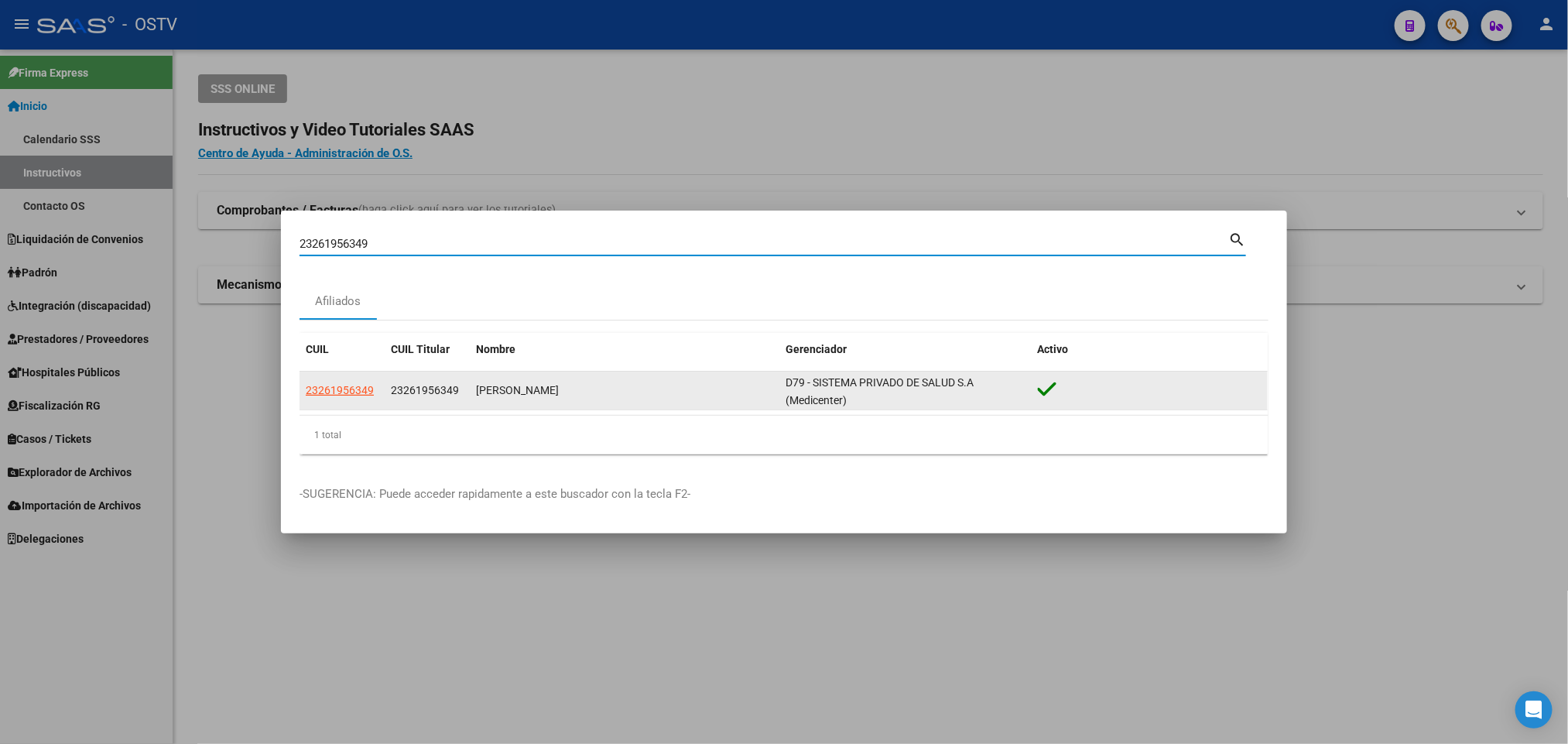
click at [326, 382] on app-link-go-to "23261956349" at bounding box center [340, 391] width 68 height 18
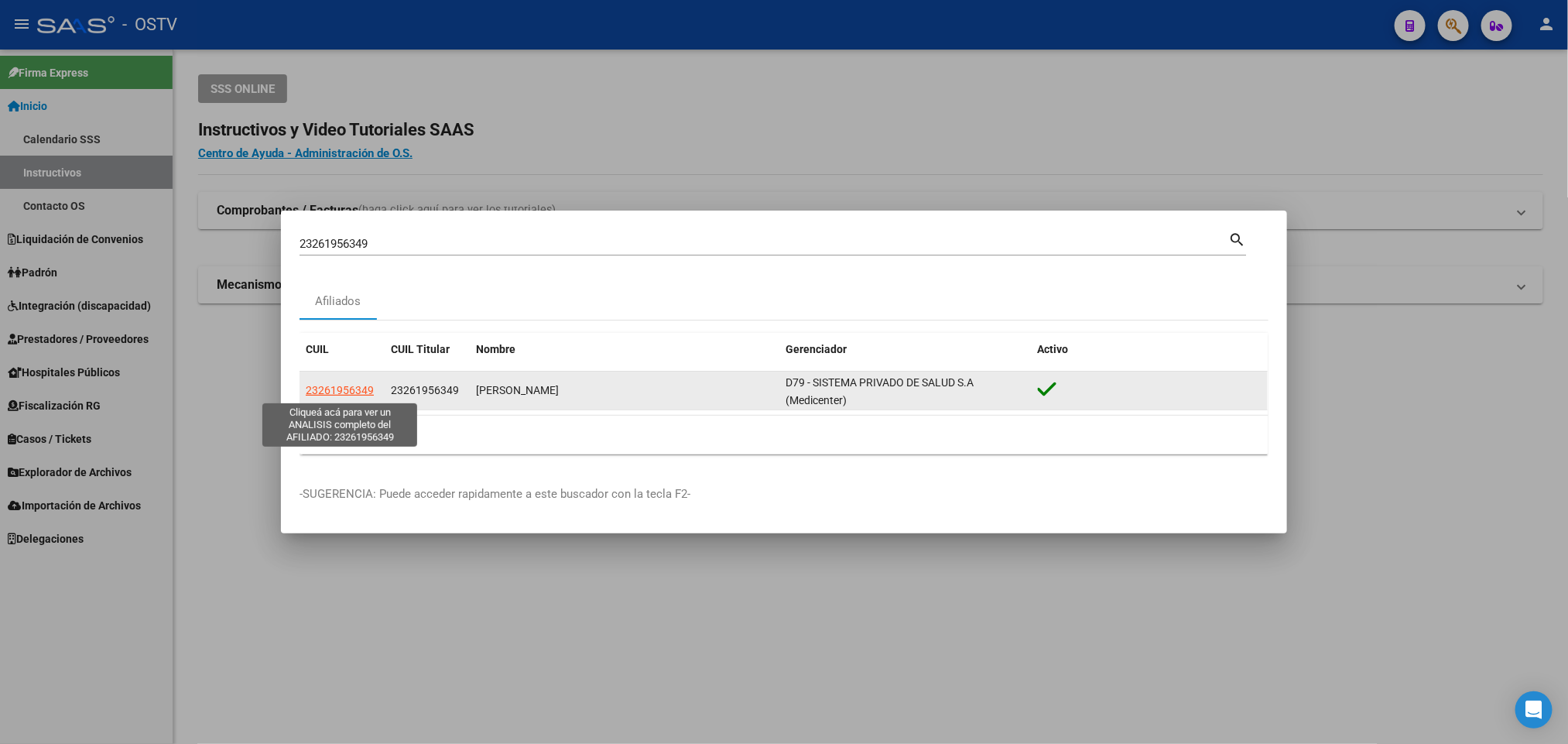
click at [312, 391] on span "23261956349" at bounding box center [340, 390] width 68 height 13
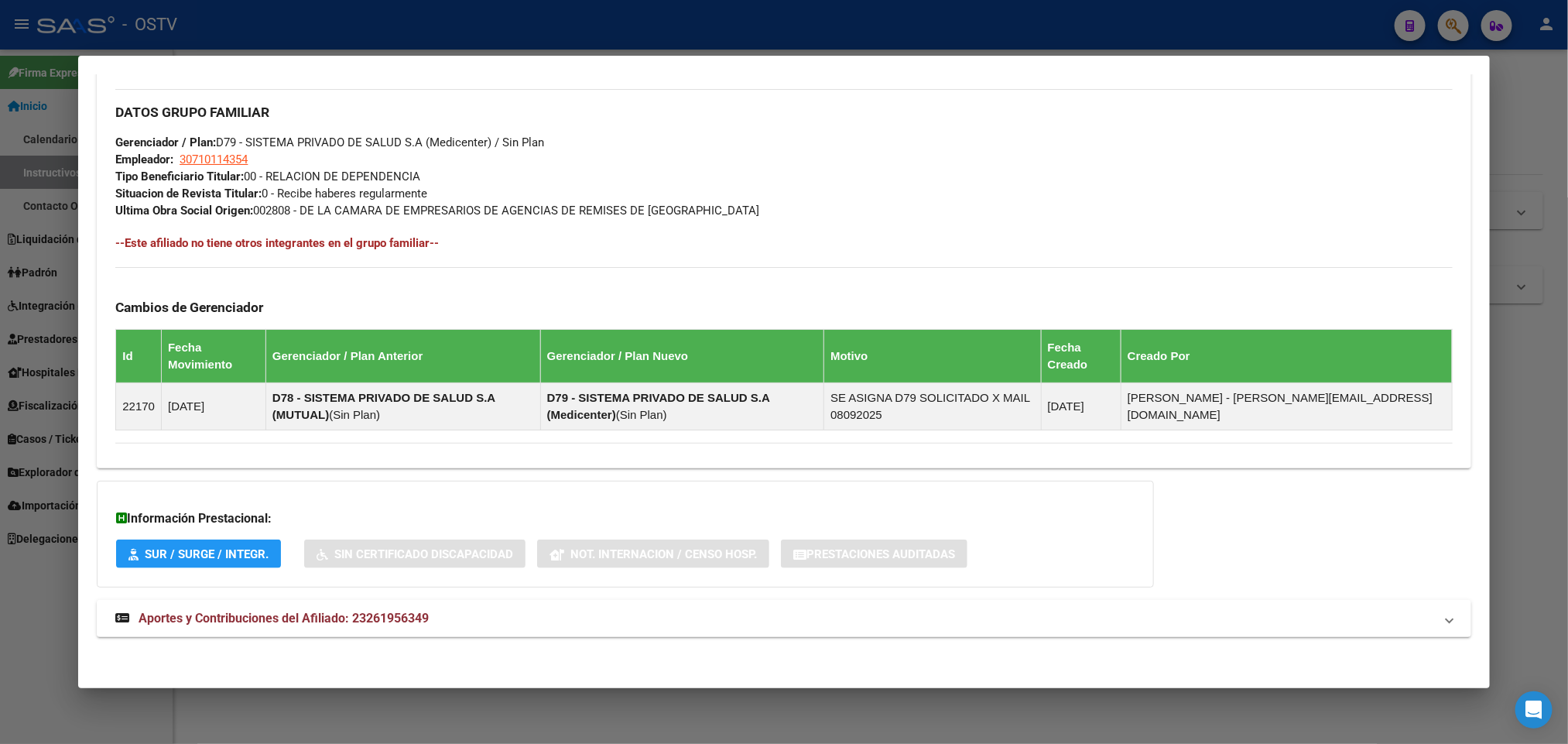
scroll to position [714, 0]
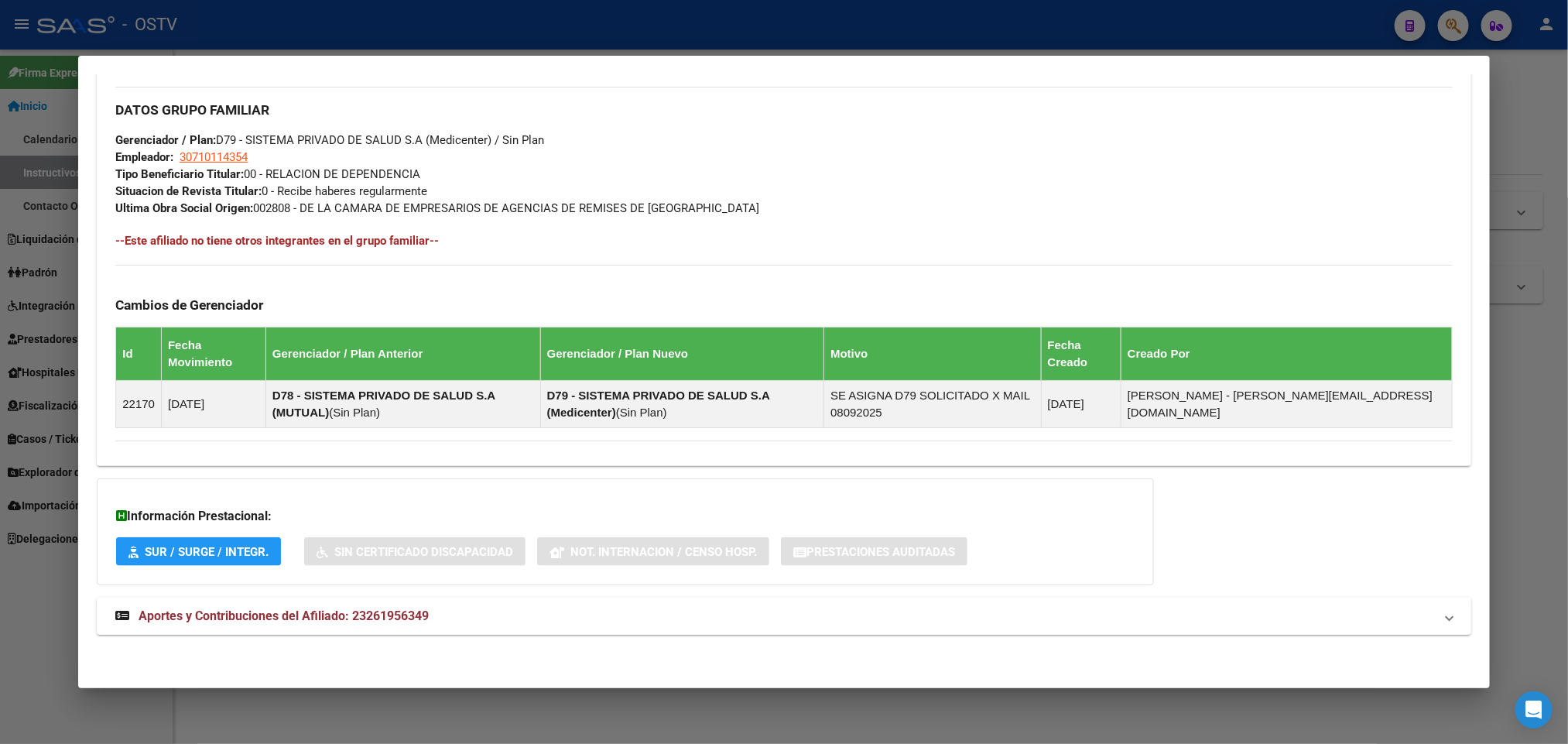
click at [361, 603] on mat-expansion-panel-header "Aportes y Contribuciones del Afiliado: 23261956349" at bounding box center [784, 616] width 1374 height 37
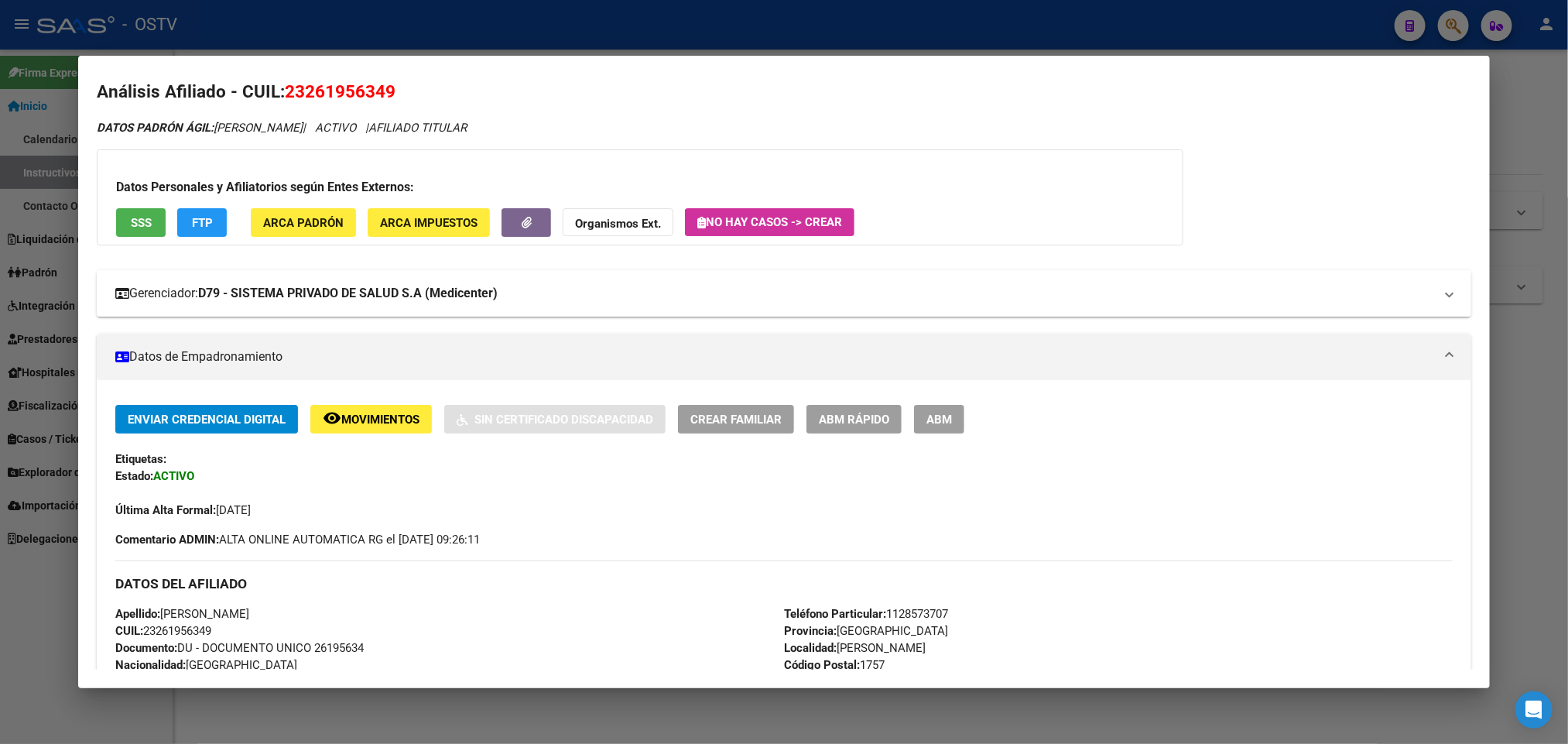
scroll to position [0, 0]
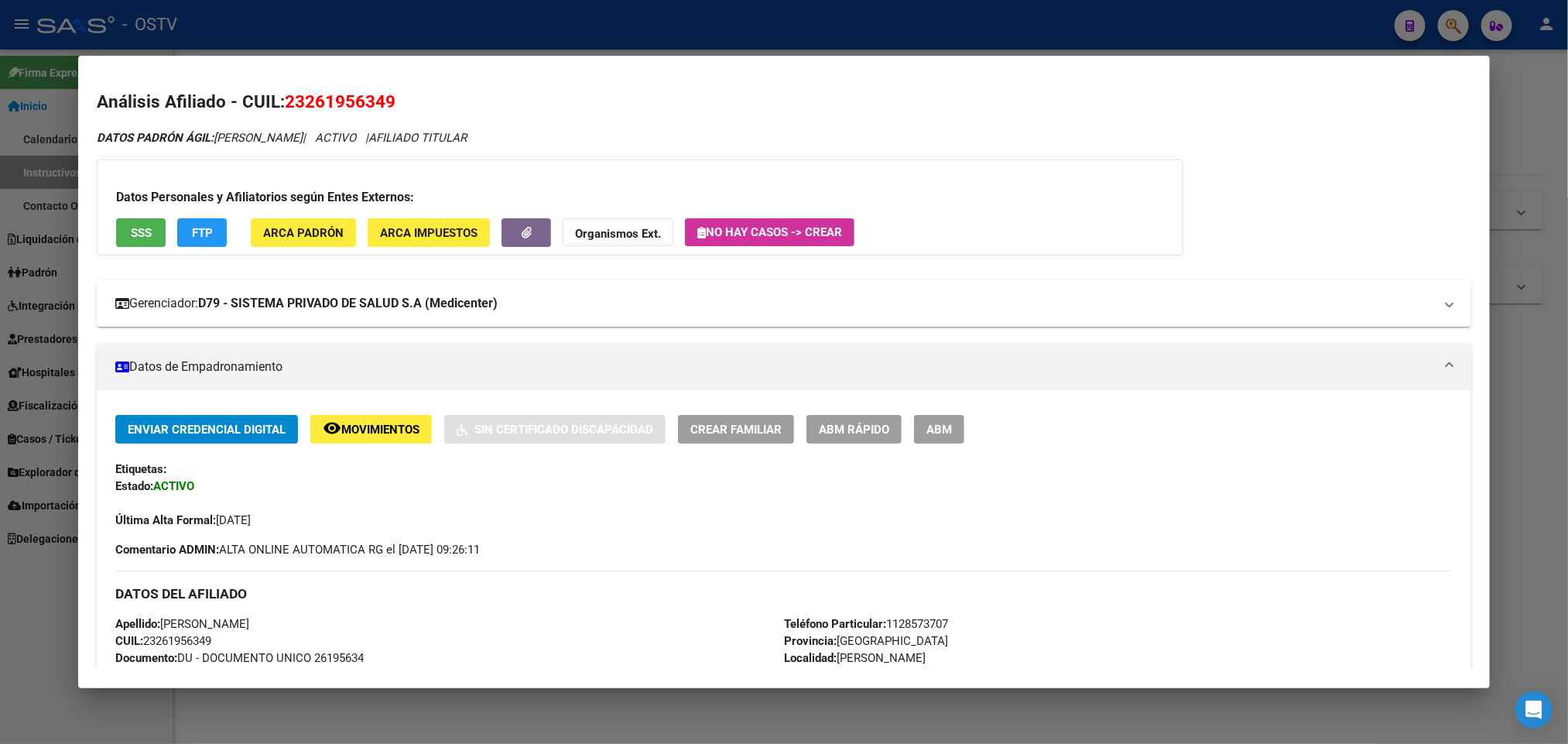
click at [287, 309] on strong "D79 - SISTEMA PRIVADO DE SALUD S.A (Medicenter)" at bounding box center [347, 303] width 299 height 19
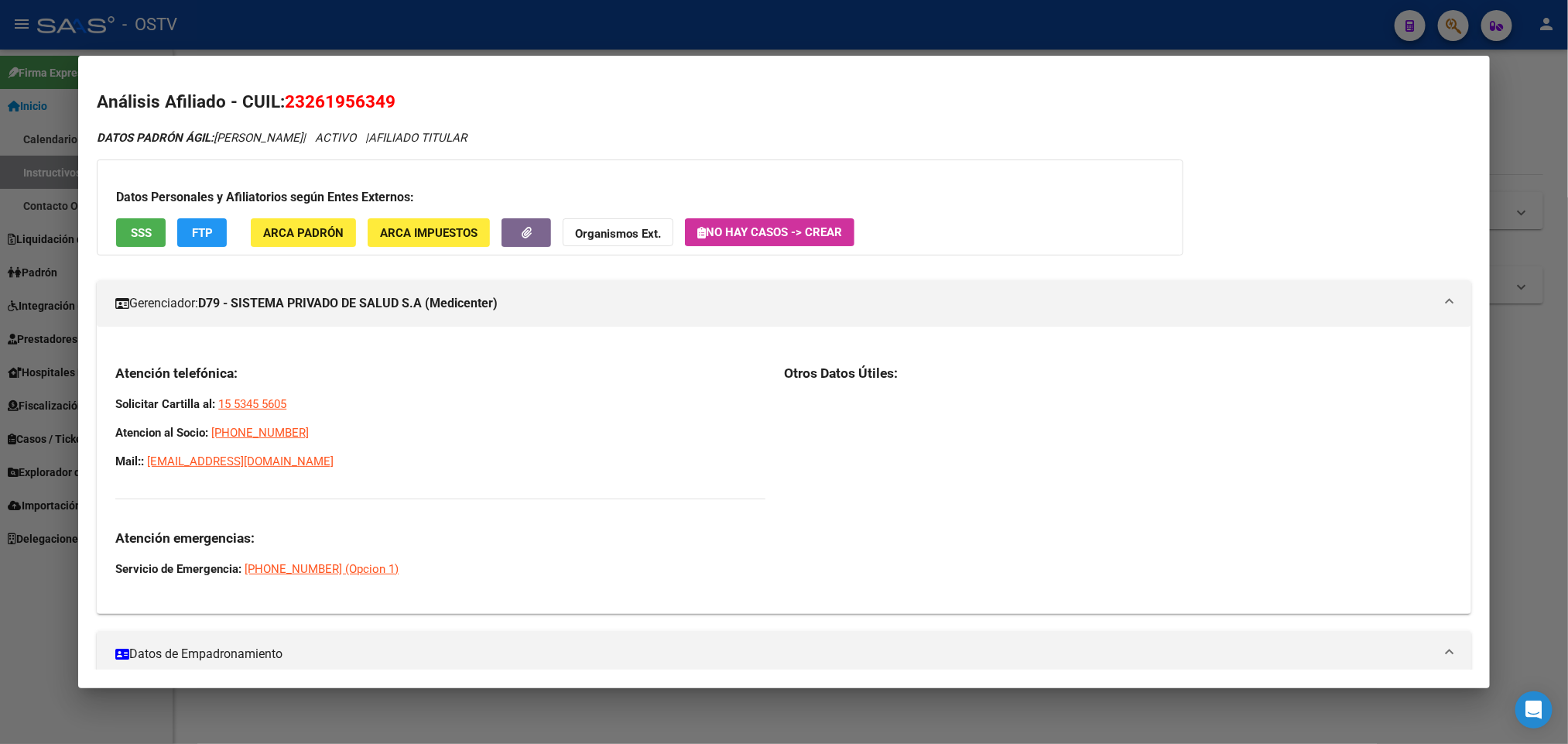
click at [365, 302] on strong "D79 - SISTEMA PRIVADO DE SALUD S.A (Medicenter)" at bounding box center [347, 303] width 299 height 19
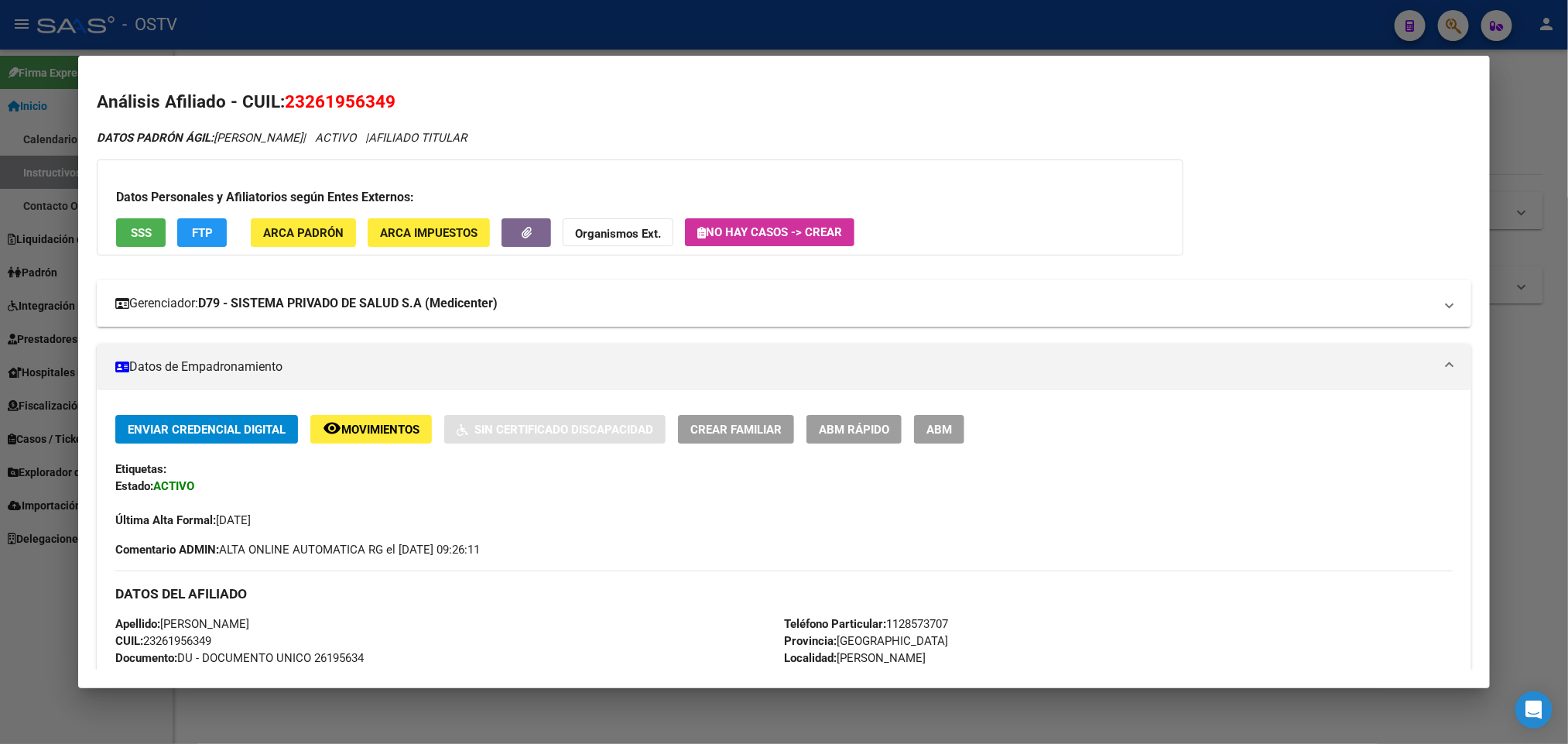
click at [391, 299] on strong "D79 - SISTEMA PRIVADO DE SALUD S.A (Medicenter)" at bounding box center [347, 303] width 299 height 19
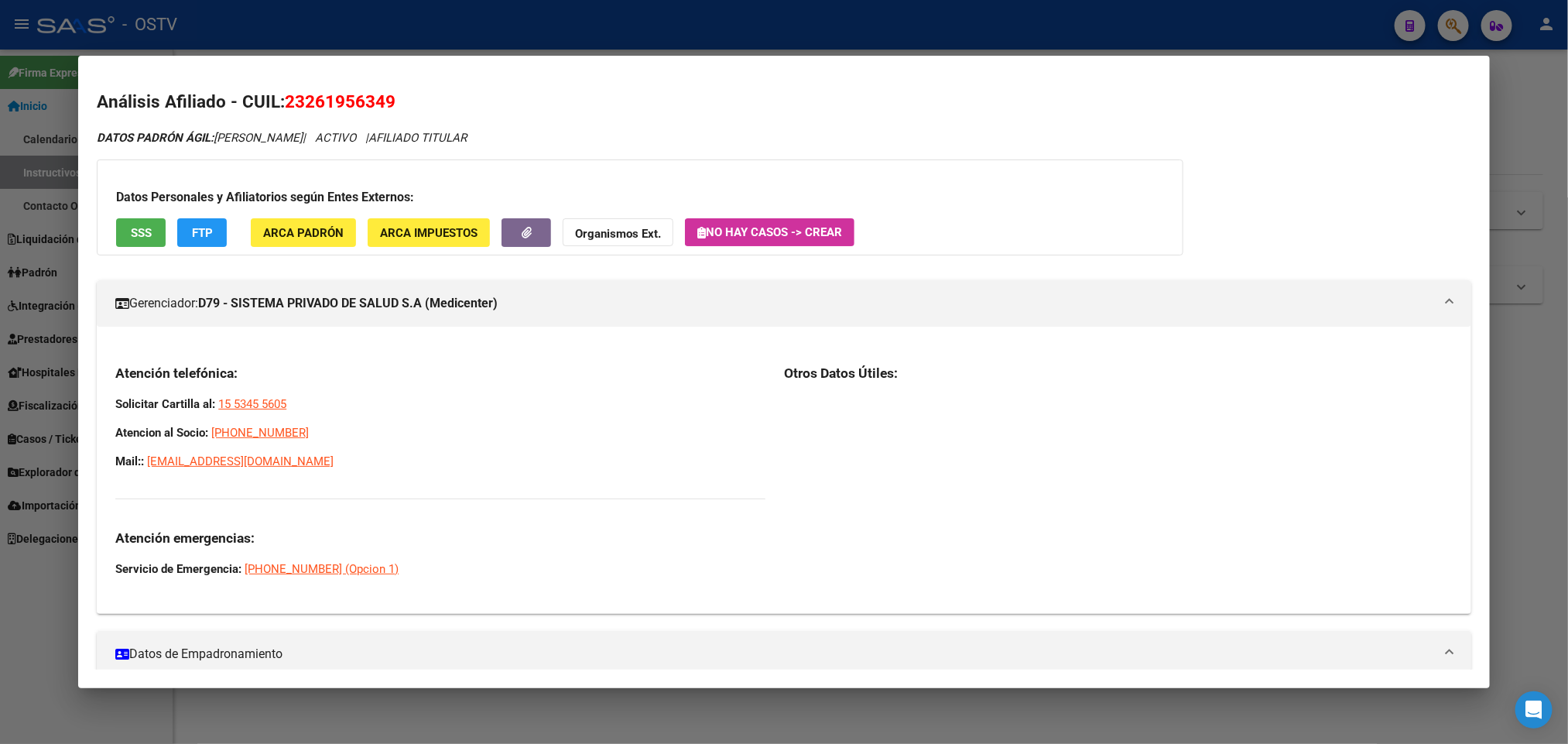
drag, startPoint x: 351, startPoint y: 460, endPoint x: 64, endPoint y: 379, distance: 298.2
click at [64, 379] on div "23261956349 Buscar (apellido, dni, cuil, nro traspaso, cuit, obra social) searc…" at bounding box center [784, 372] width 1568 height 744
click at [253, 437] on link "[PHONE_NUMBER]" at bounding box center [259, 433] width 97 height 14
click at [363, 470] on div "Atención telefónica: Solicitar Cartilla al: 15 5345 5605 Atencion al Socio: [PH…" at bounding box center [441, 471] width 651 height 213
drag, startPoint x: 317, startPoint y: 464, endPoint x: 100, endPoint y: 424, distance: 220.7
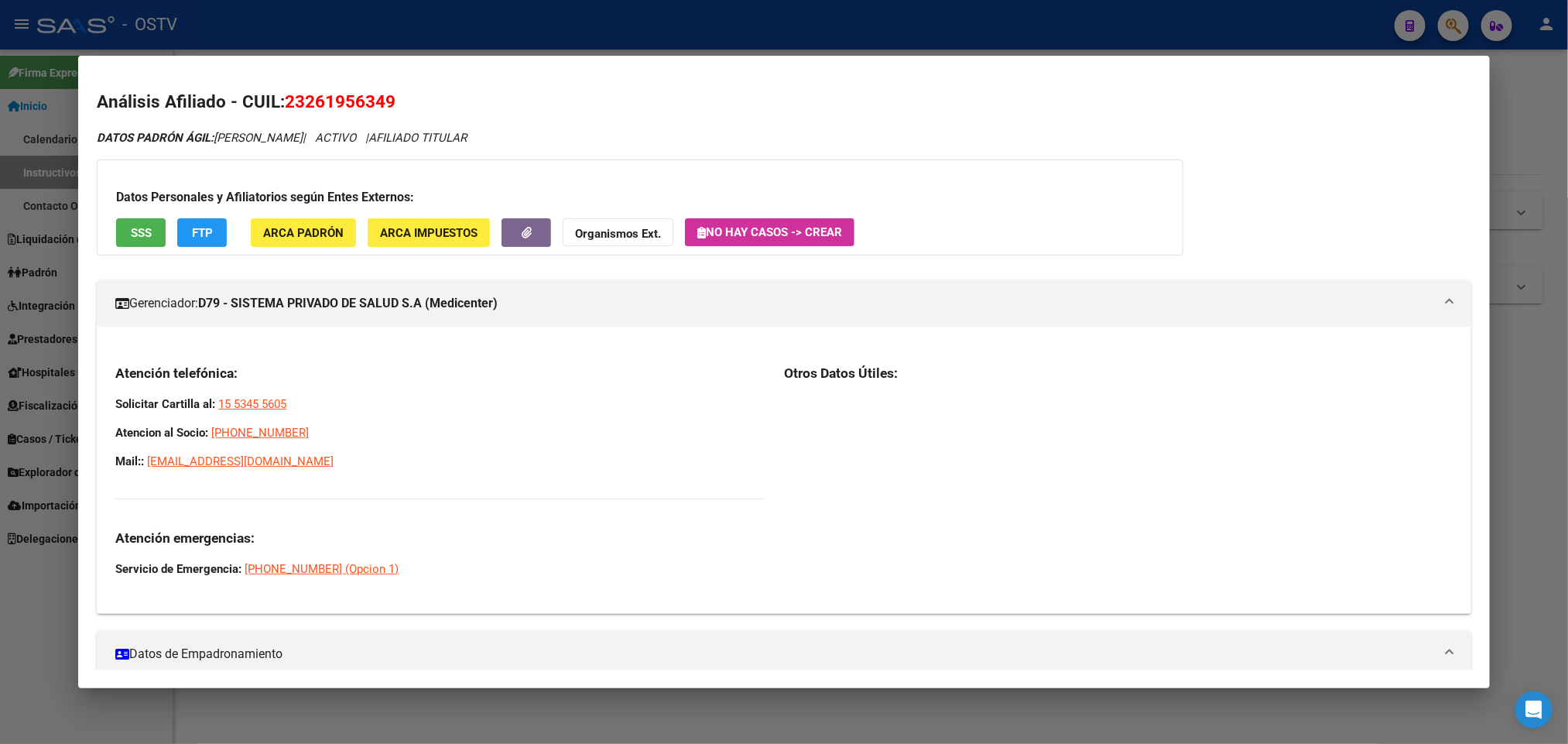
click at [100, 424] on div "Atención telefónica: Solicitar Cartilla al: 15 5345 5605 Atencion al Socio: [PH…" at bounding box center [784, 476] width 1374 height 250
copy div "Atencion al Socio: [PHONE_NUMBER] Mail:: [EMAIL_ADDRESS][DOMAIN_NAME]"
click at [0, 340] on div at bounding box center [784, 372] width 1568 height 744
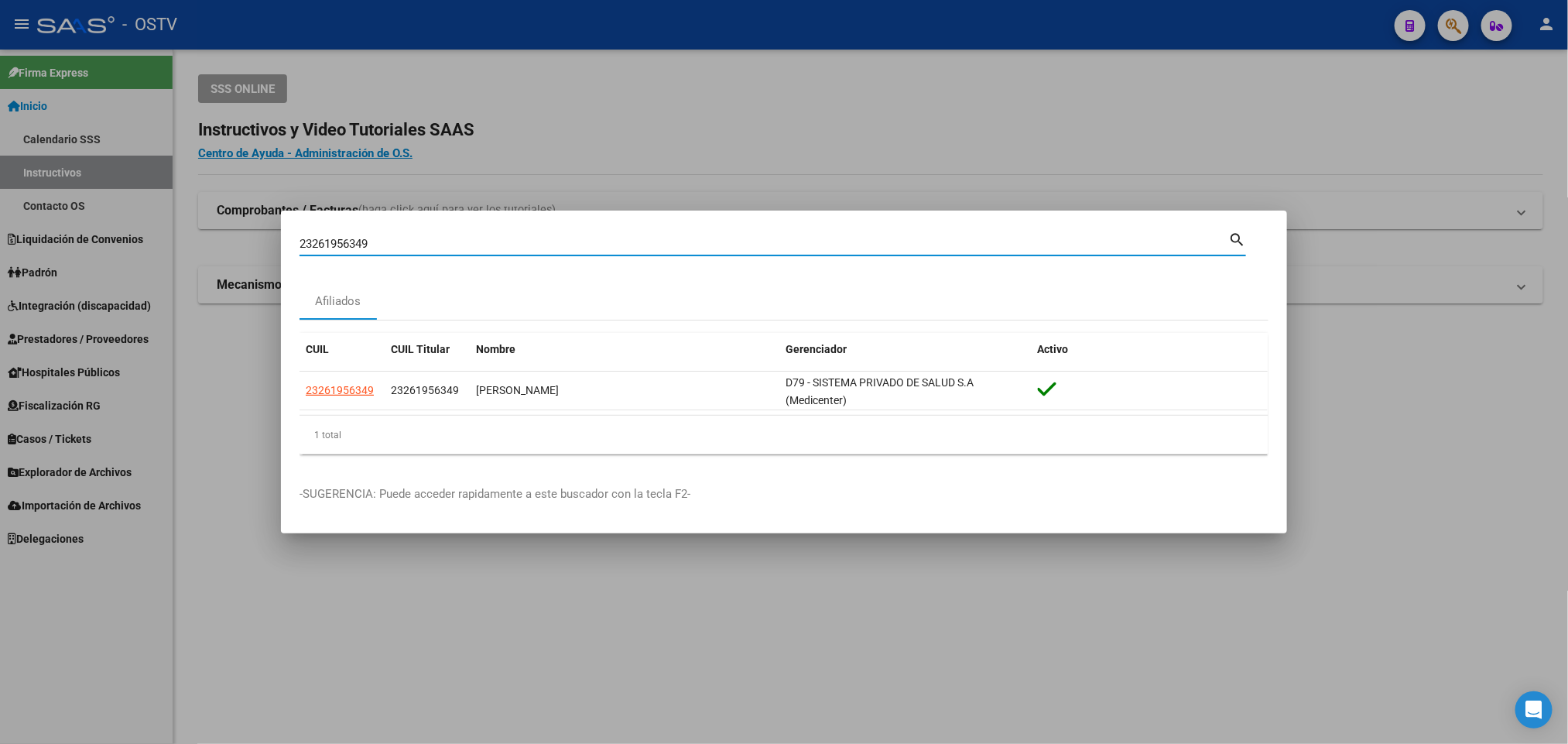
drag, startPoint x: 391, startPoint y: 244, endPoint x: 0, endPoint y: 312, distance: 396.9
click at [0, 312] on div "23261956349 Buscar (apellido, dni, cuil, nro traspaso, cuit, obra social) searc…" at bounding box center [784, 372] width 1568 height 744
paste input "1367413"
type input "21367413"
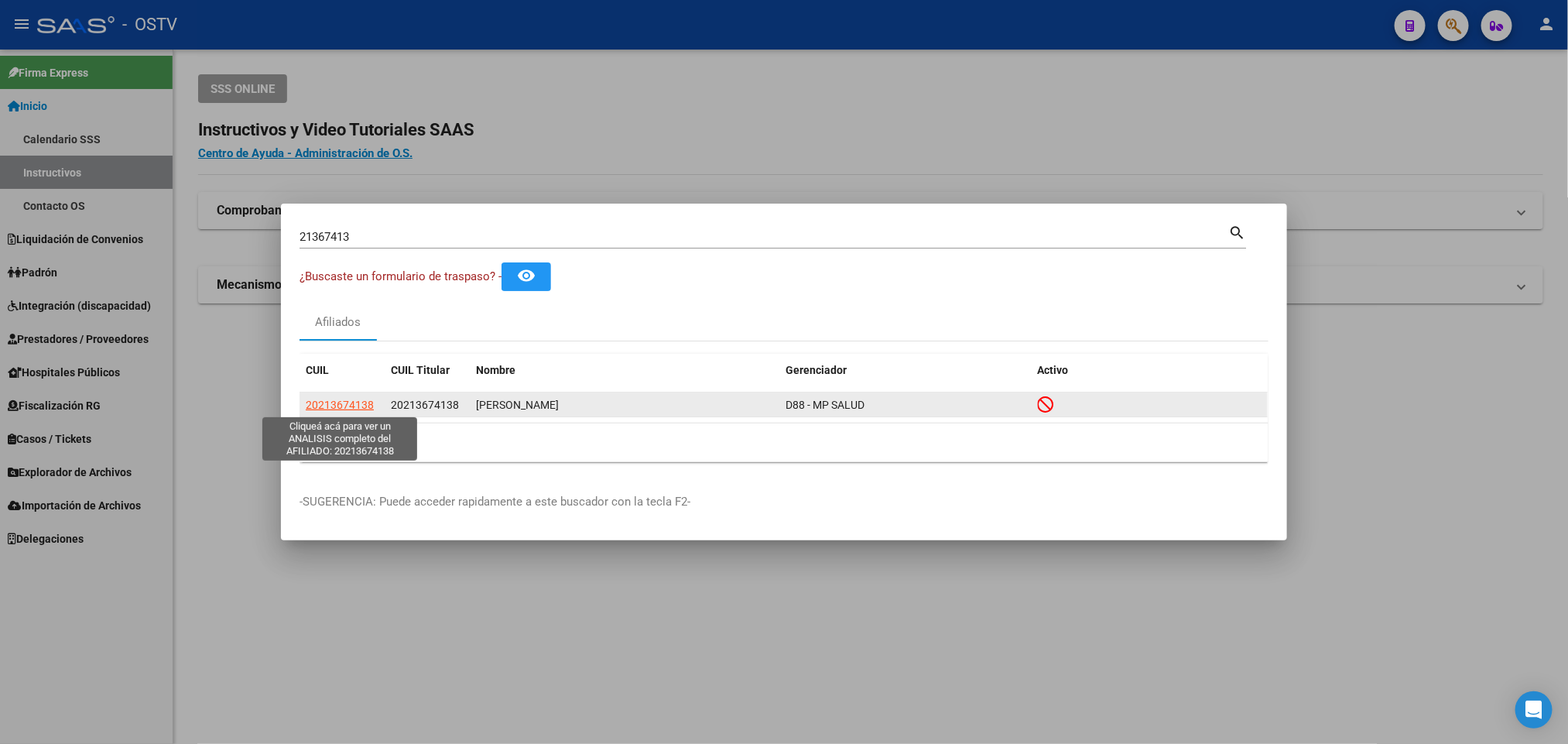
click at [341, 405] on span "20213674138" at bounding box center [340, 404] width 68 height 13
type textarea "20213674138"
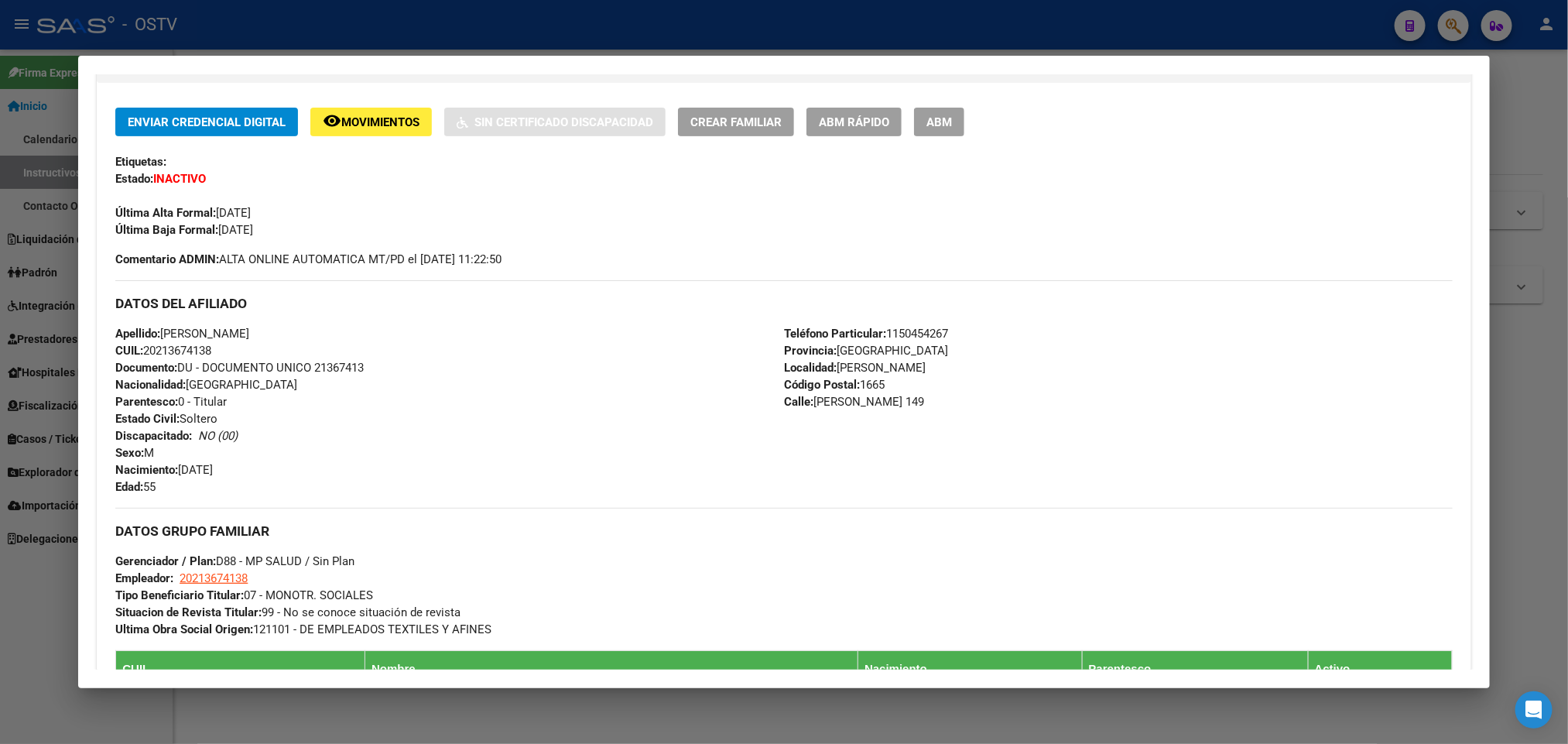
scroll to position [348, 0]
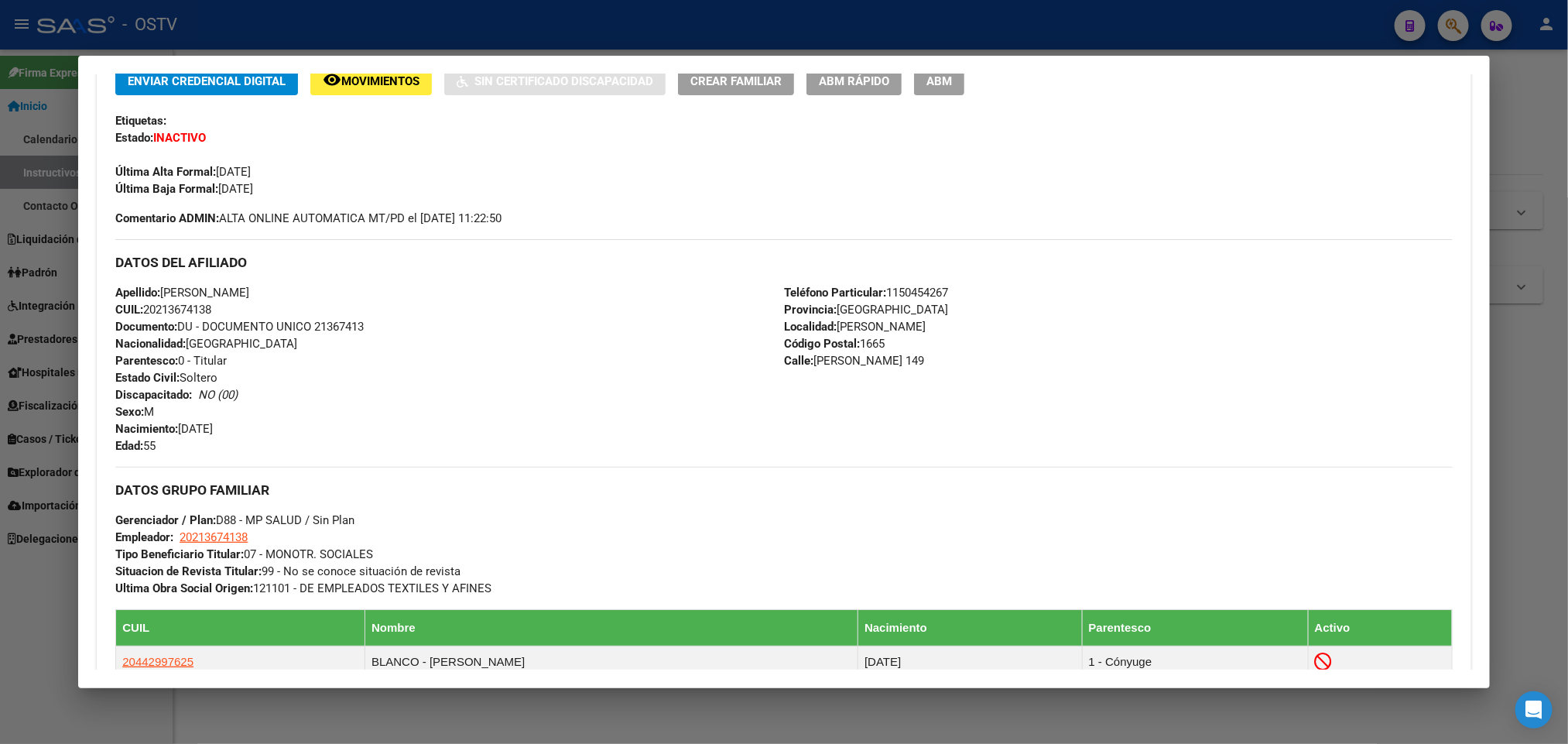
click at [0, 289] on div at bounding box center [784, 372] width 1568 height 744
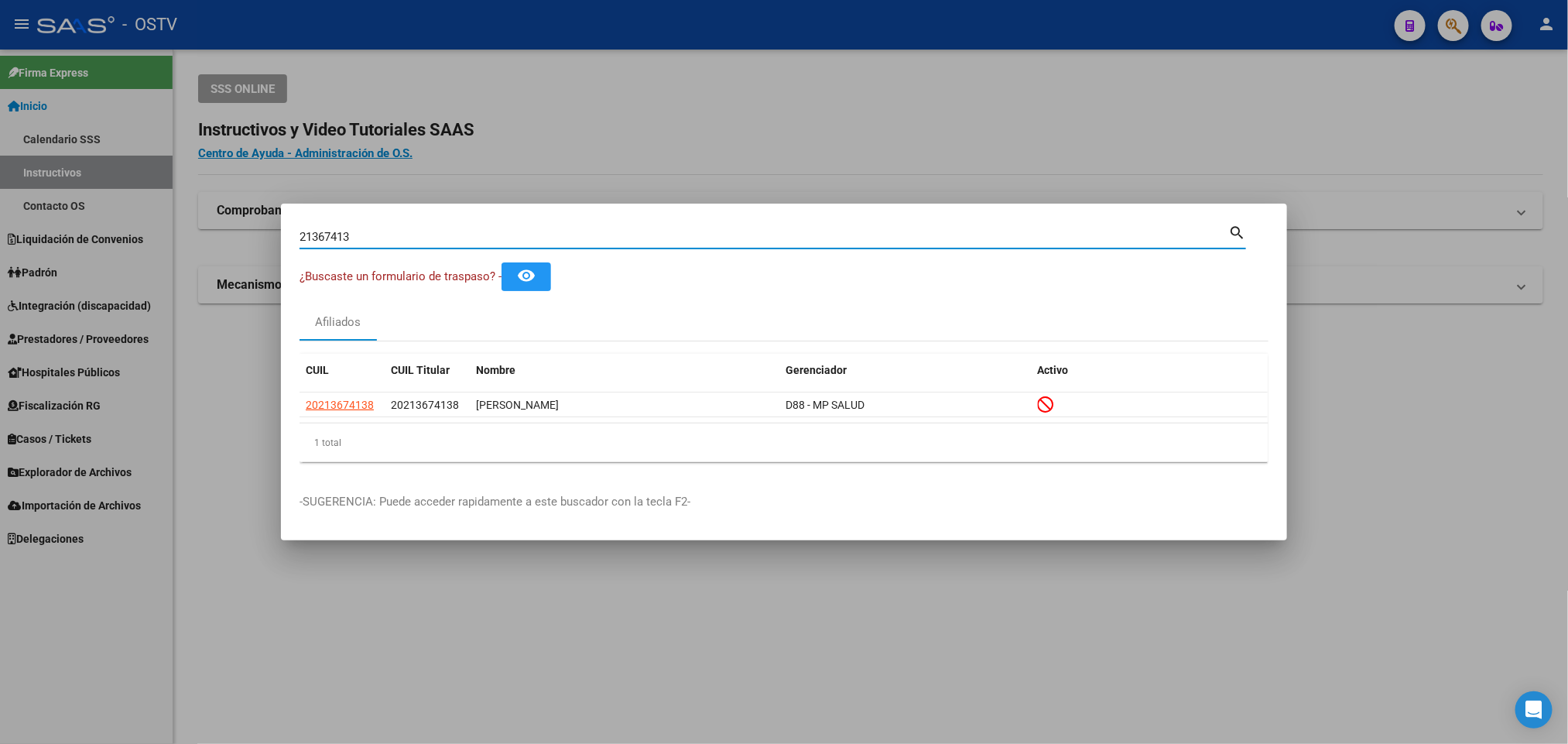
drag, startPoint x: 380, startPoint y: 231, endPoint x: 66, endPoint y: 262, distance: 315.5
click at [66, 262] on div "21367413 Buscar (apellido, dni, cuil, nro traspaso, cuit, obra social) search ¿…" at bounding box center [784, 372] width 1568 height 744
type input "29332139"
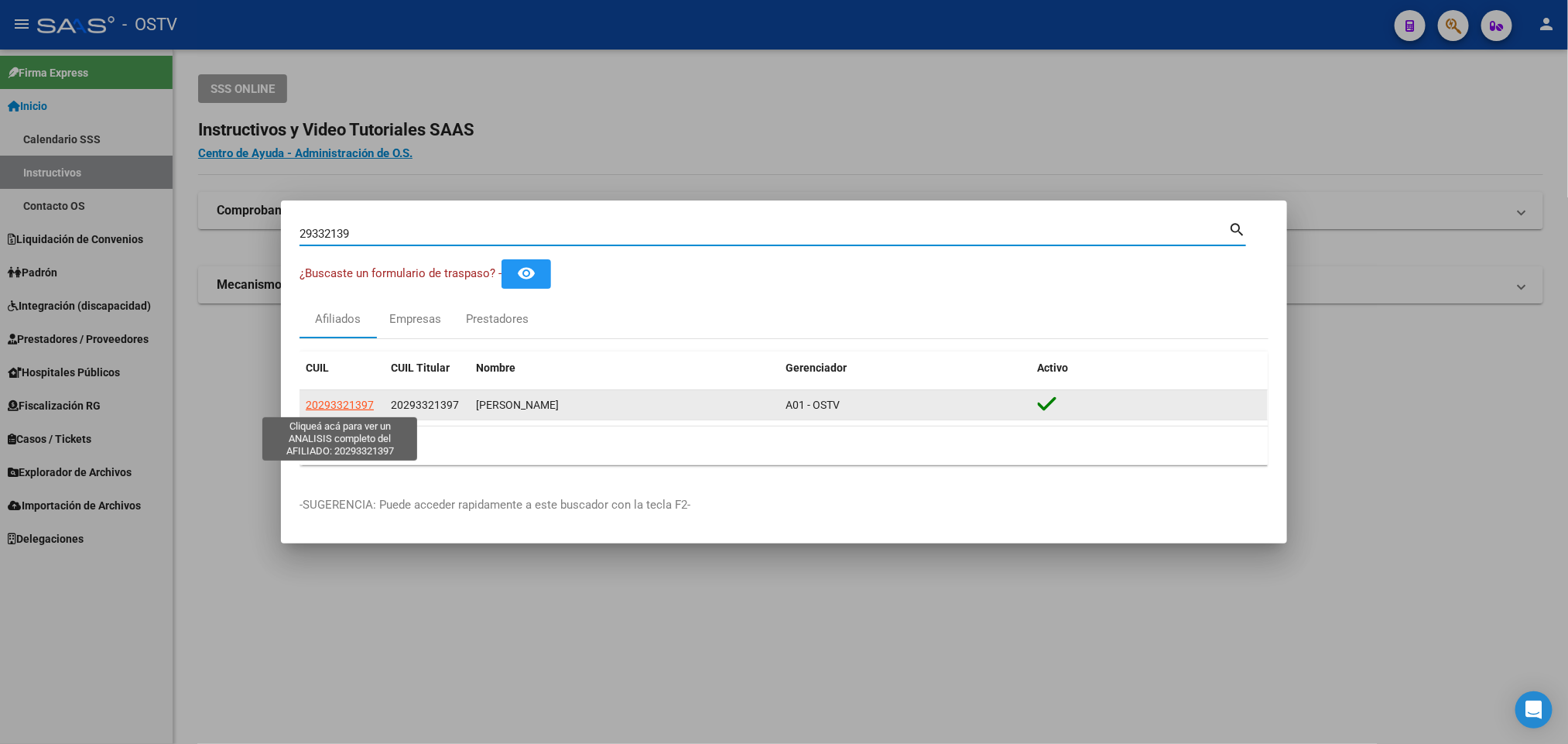
click at [341, 401] on span "20293321397" at bounding box center [340, 404] width 68 height 13
type textarea "20293321397"
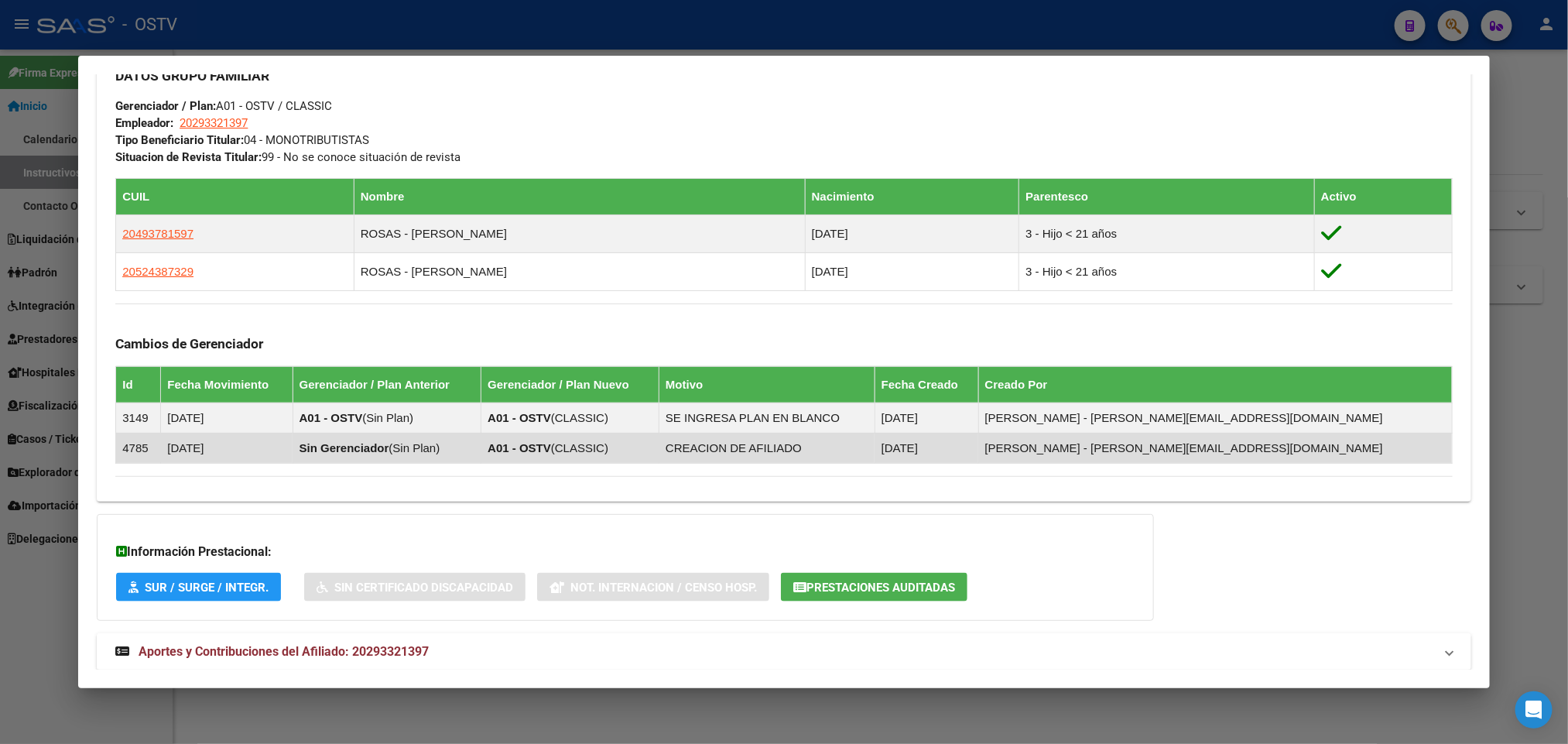
scroll to position [802, 0]
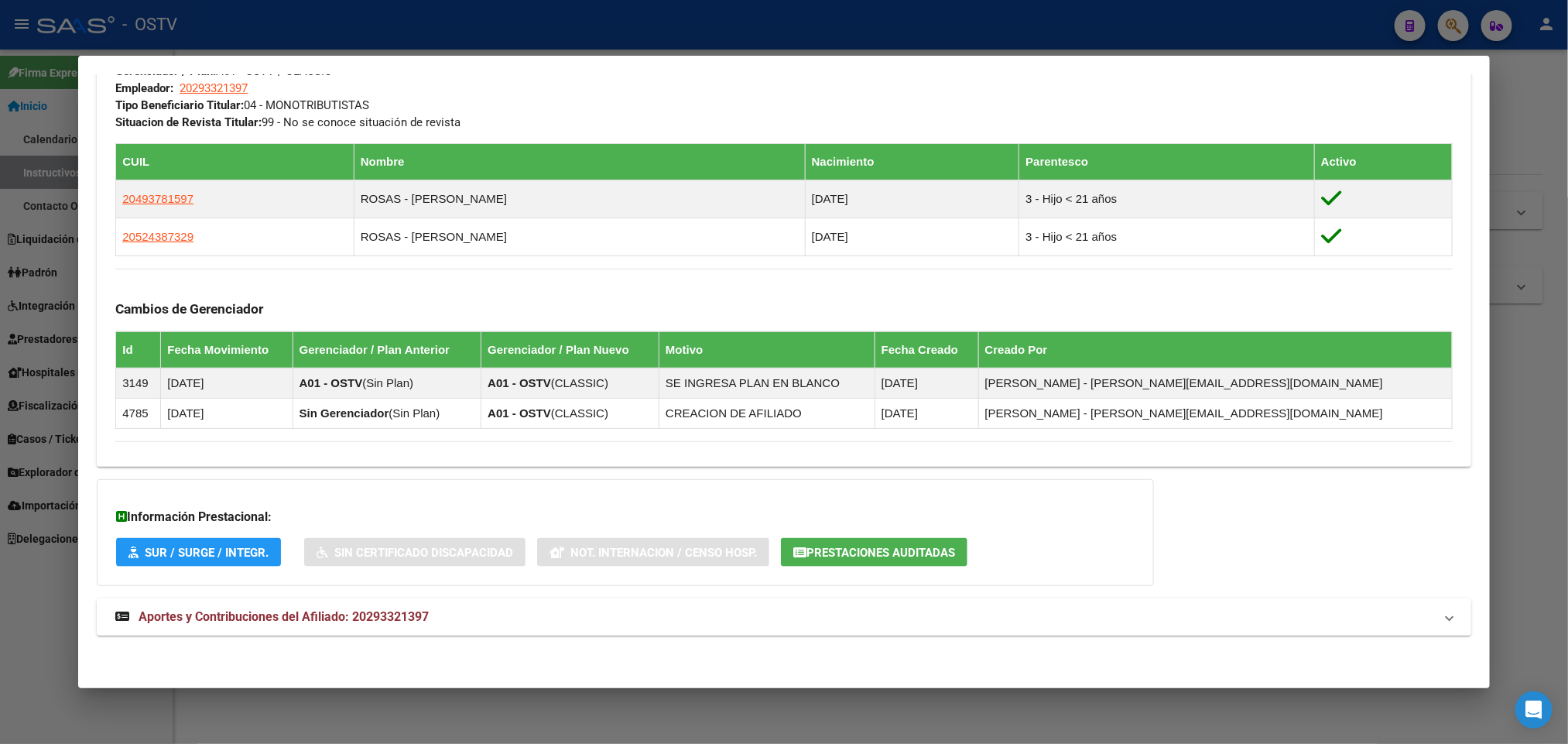
click at [363, 613] on span "Aportes y Contribuciones del Afiliado: 20293321397" at bounding box center [284, 616] width 290 height 15
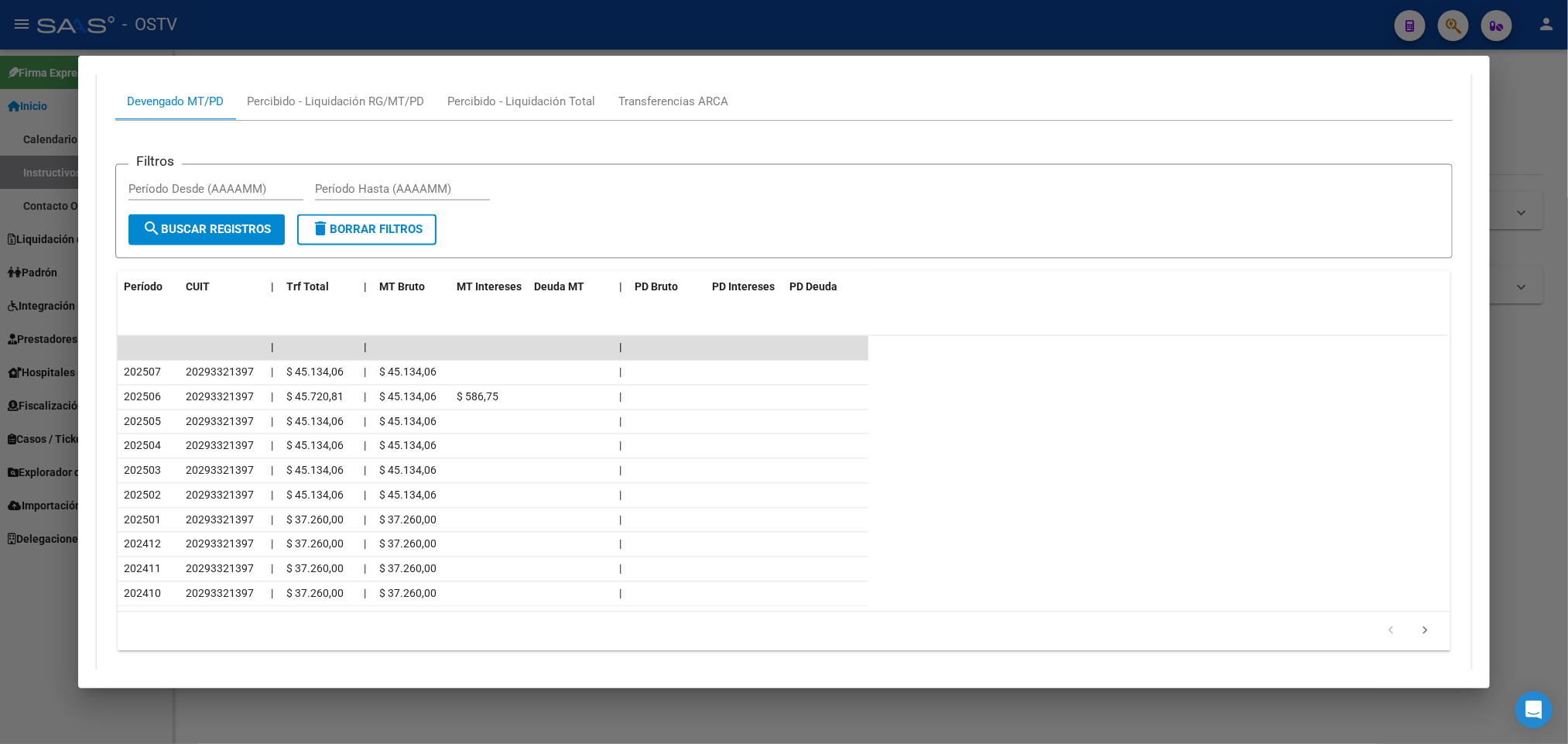
scroll to position [1272, 0]
